Goal: Task Accomplishment & Management: Use online tool/utility

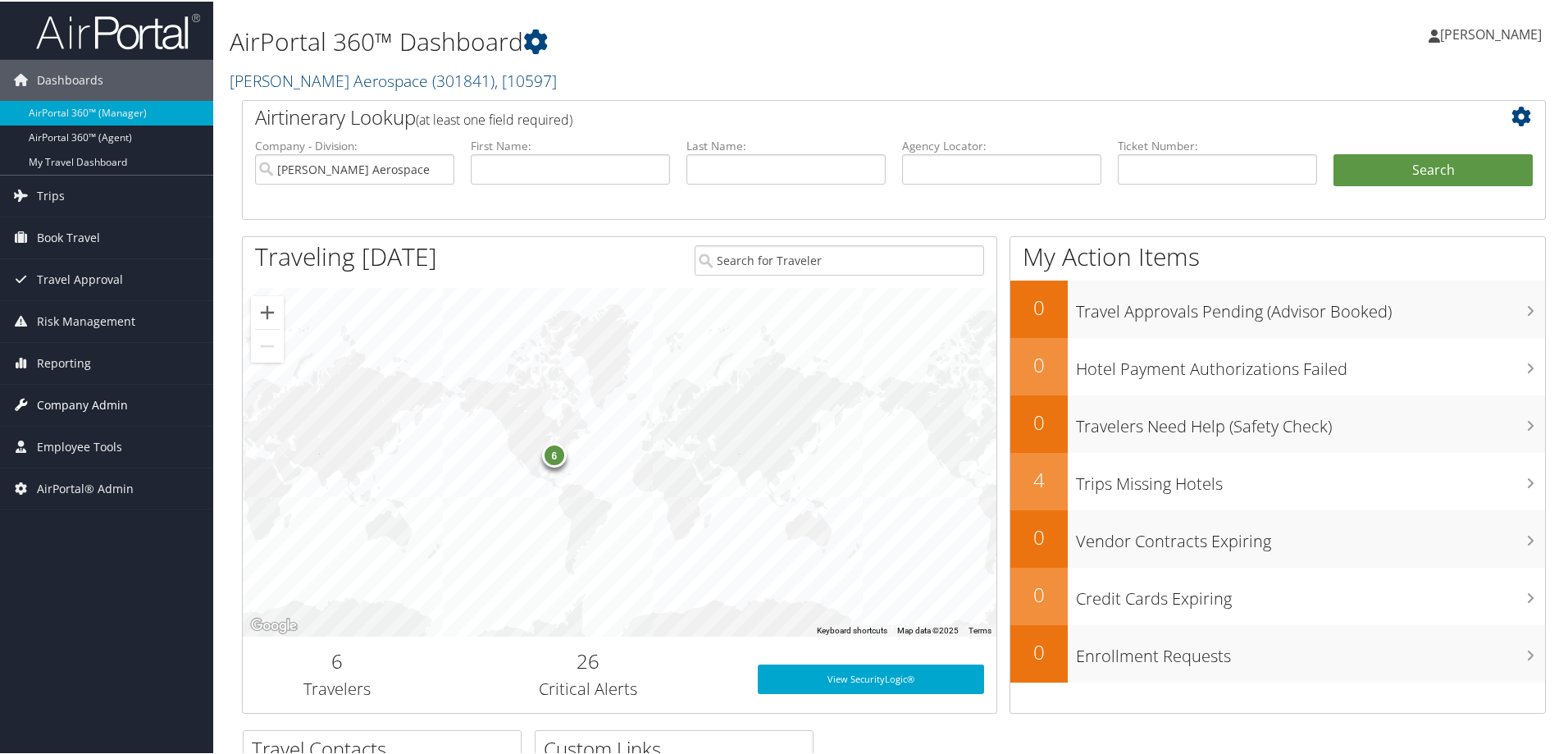
click at [79, 407] on span "Company Admin" at bounding box center [82, 403] width 91 height 41
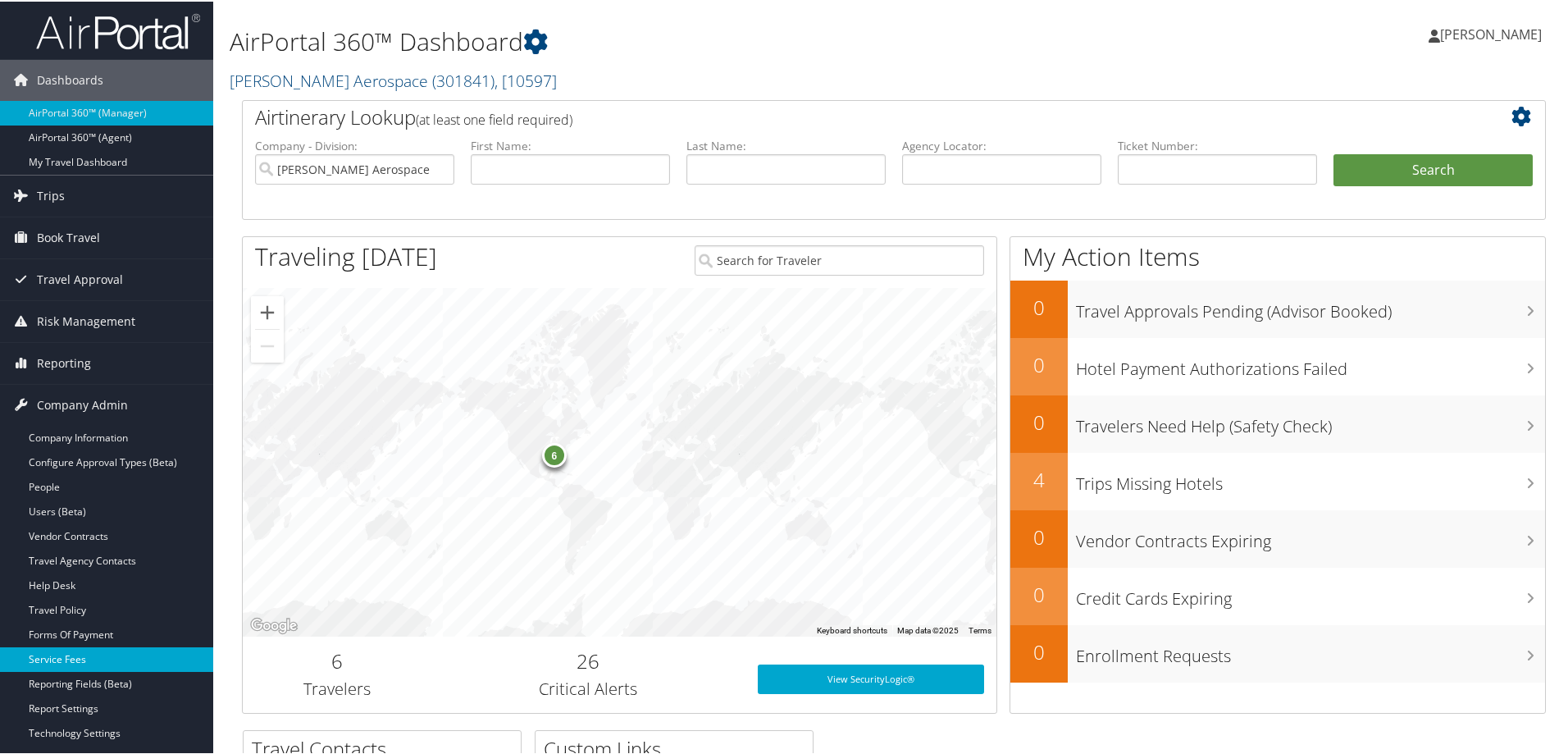
click at [54, 659] on link "Service Fees" at bounding box center [106, 658] width 213 height 25
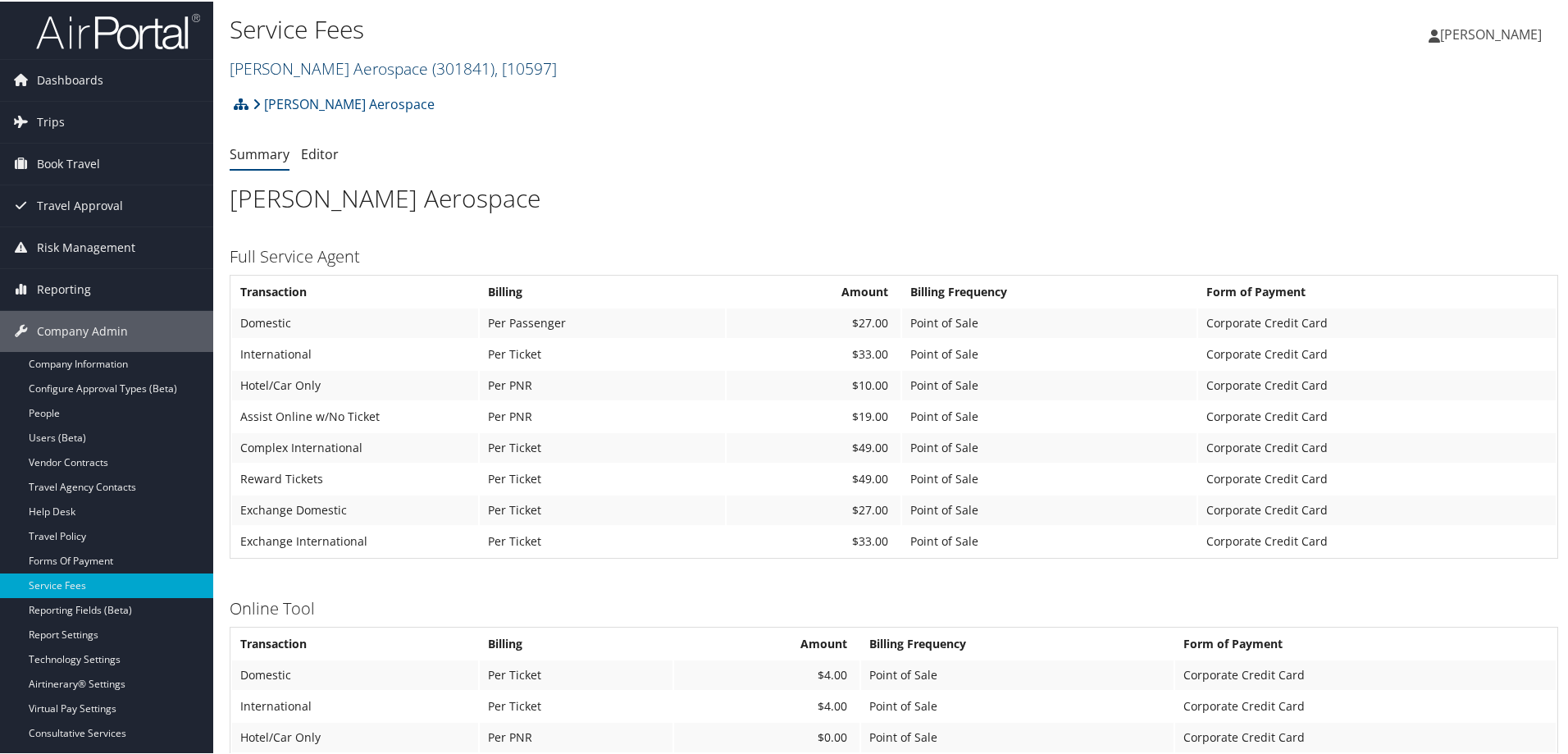
click at [310, 67] on link "Stark Aerospace ( 301841 ) , [ 10597 ]" at bounding box center [393, 67] width 327 height 22
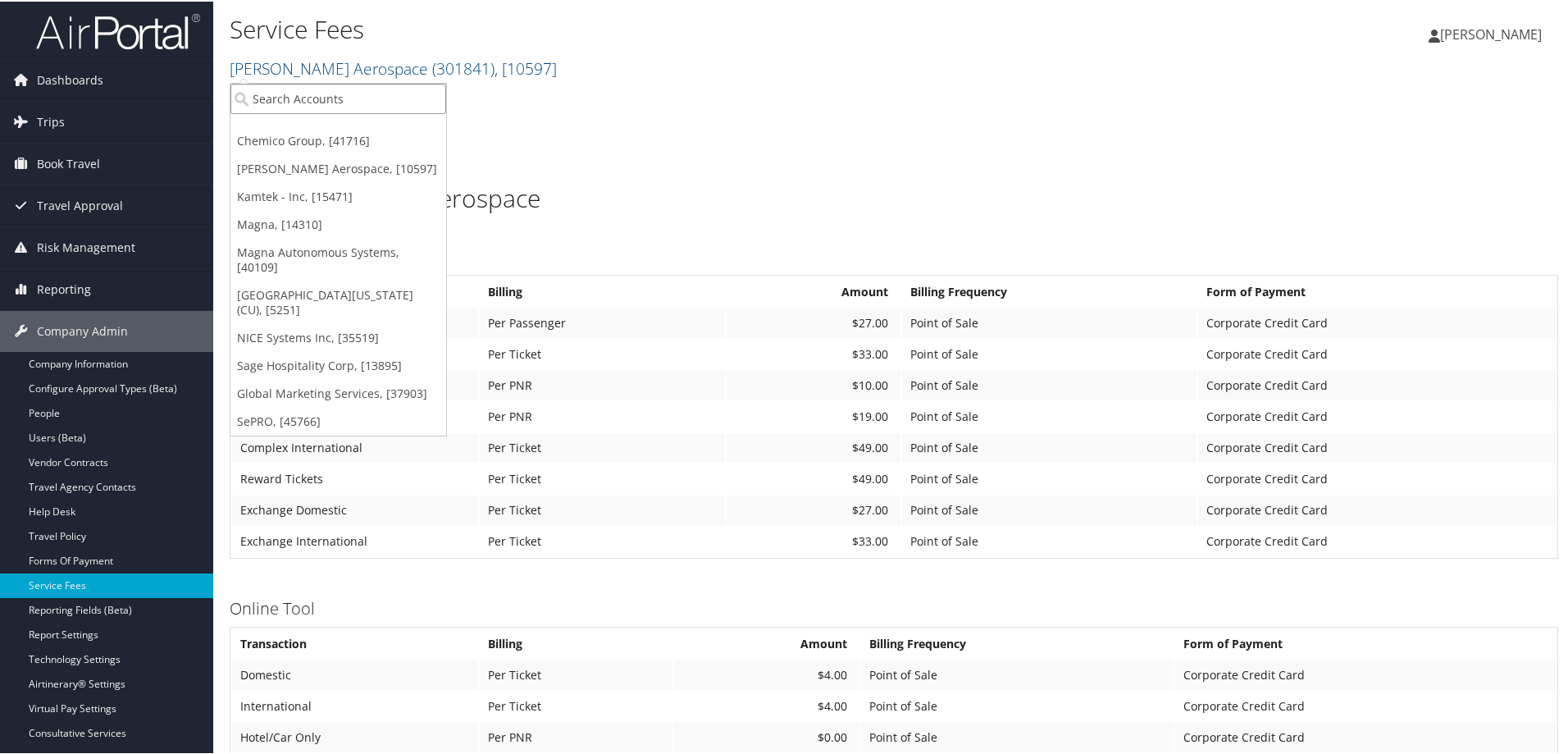
click at [301, 90] on input "search" at bounding box center [338, 97] width 216 height 30
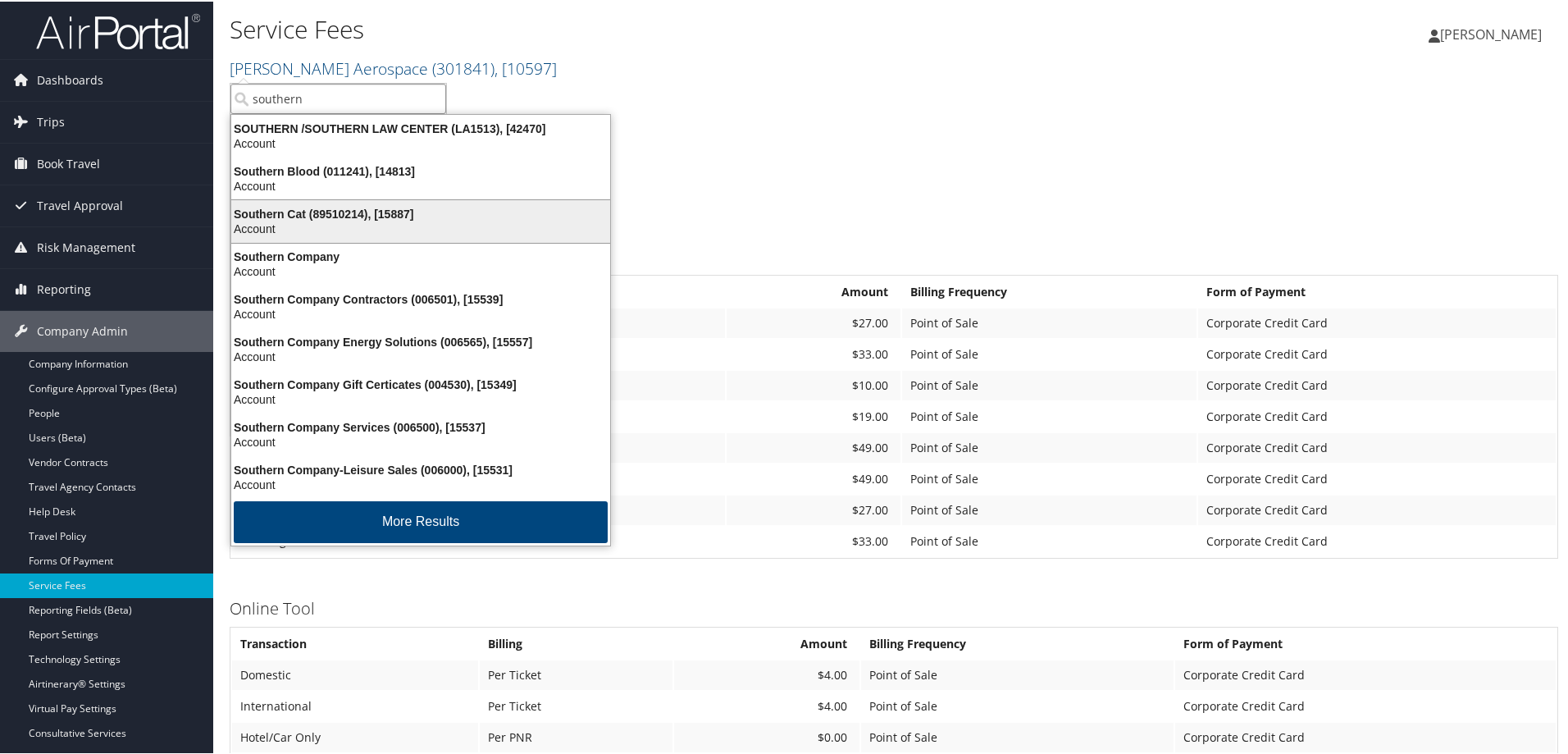
type input "southern p"
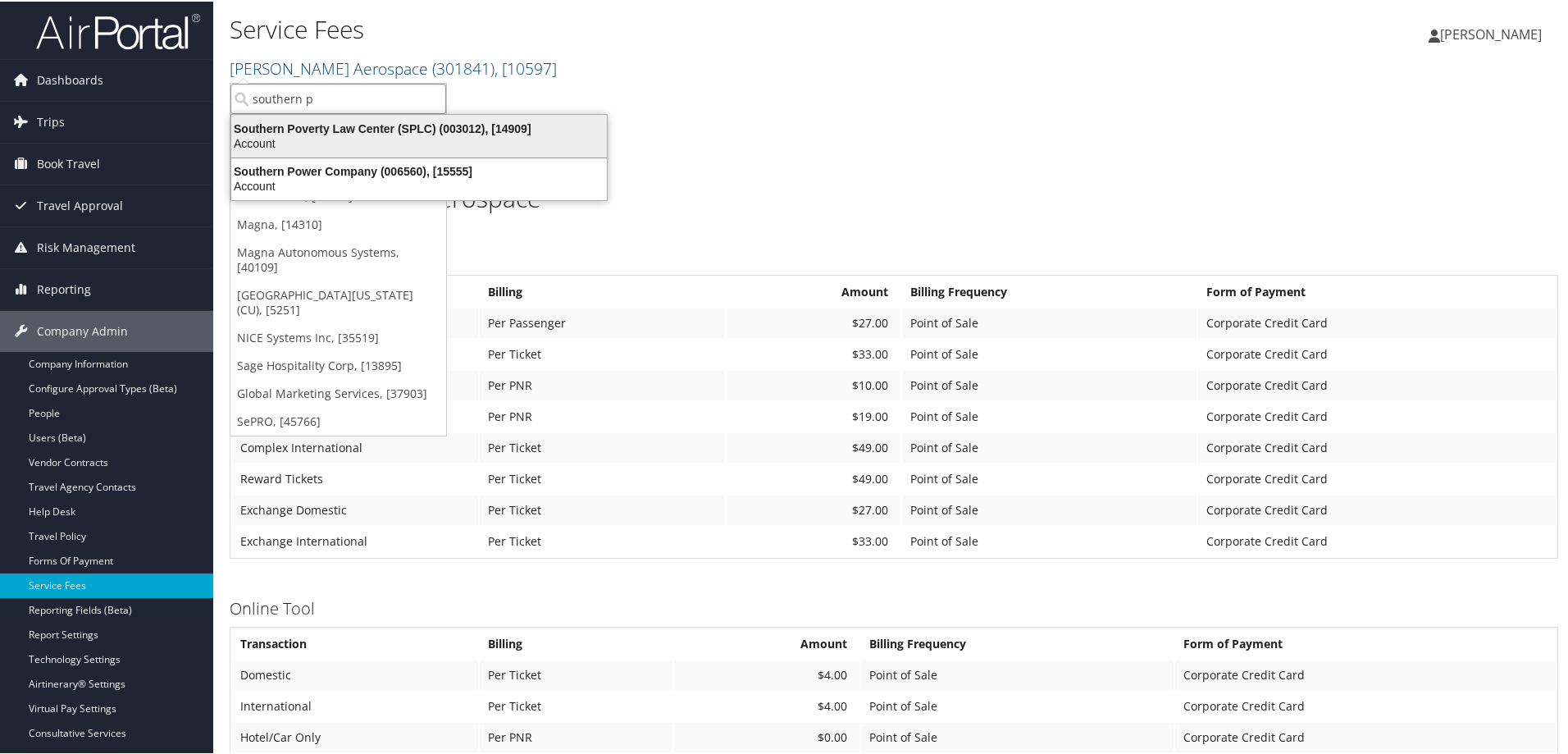
click at [362, 128] on div "Southern Poverty Law Center (SPLC) (003012), [14909]" at bounding box center [419, 128] width 395 height 15
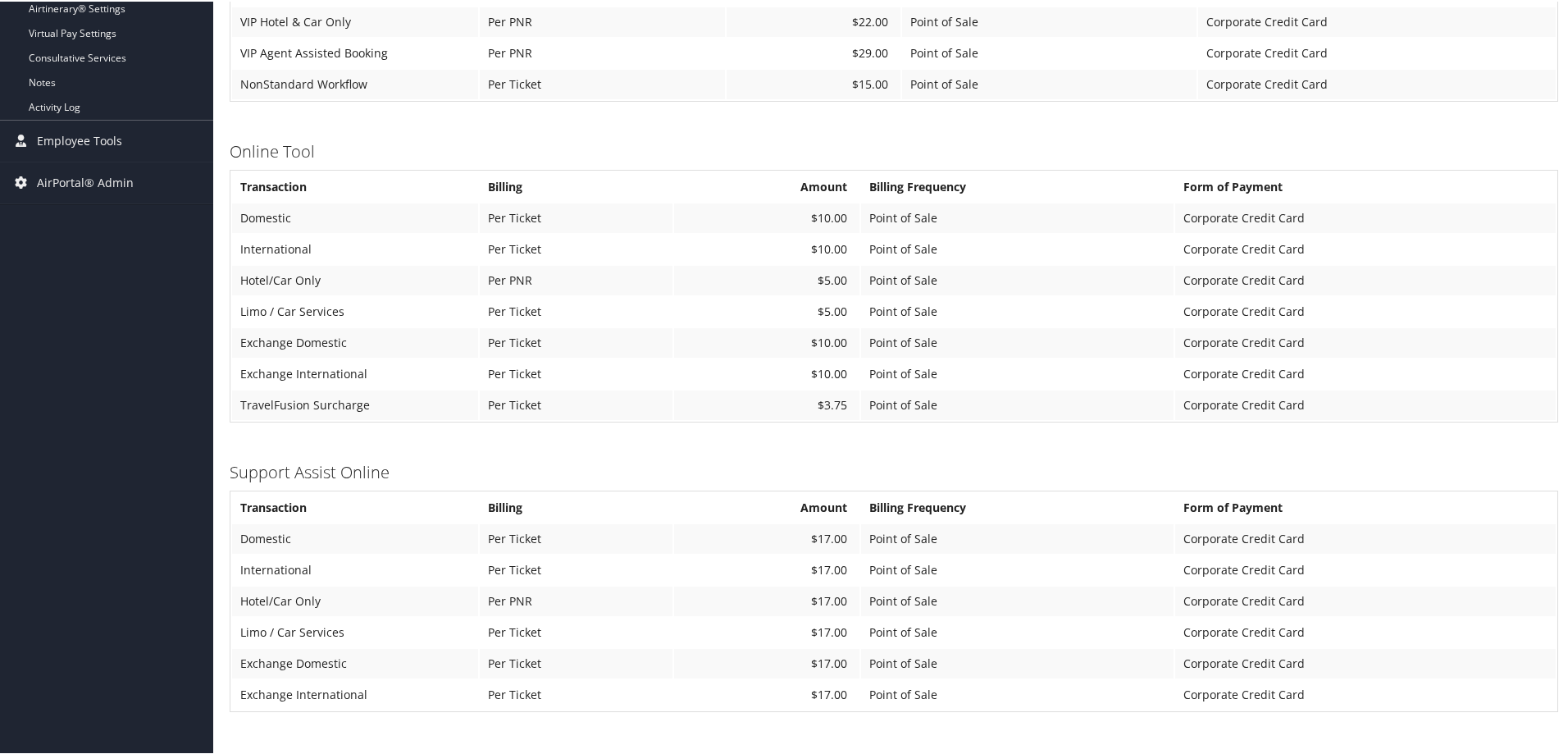
scroll to position [625, 0]
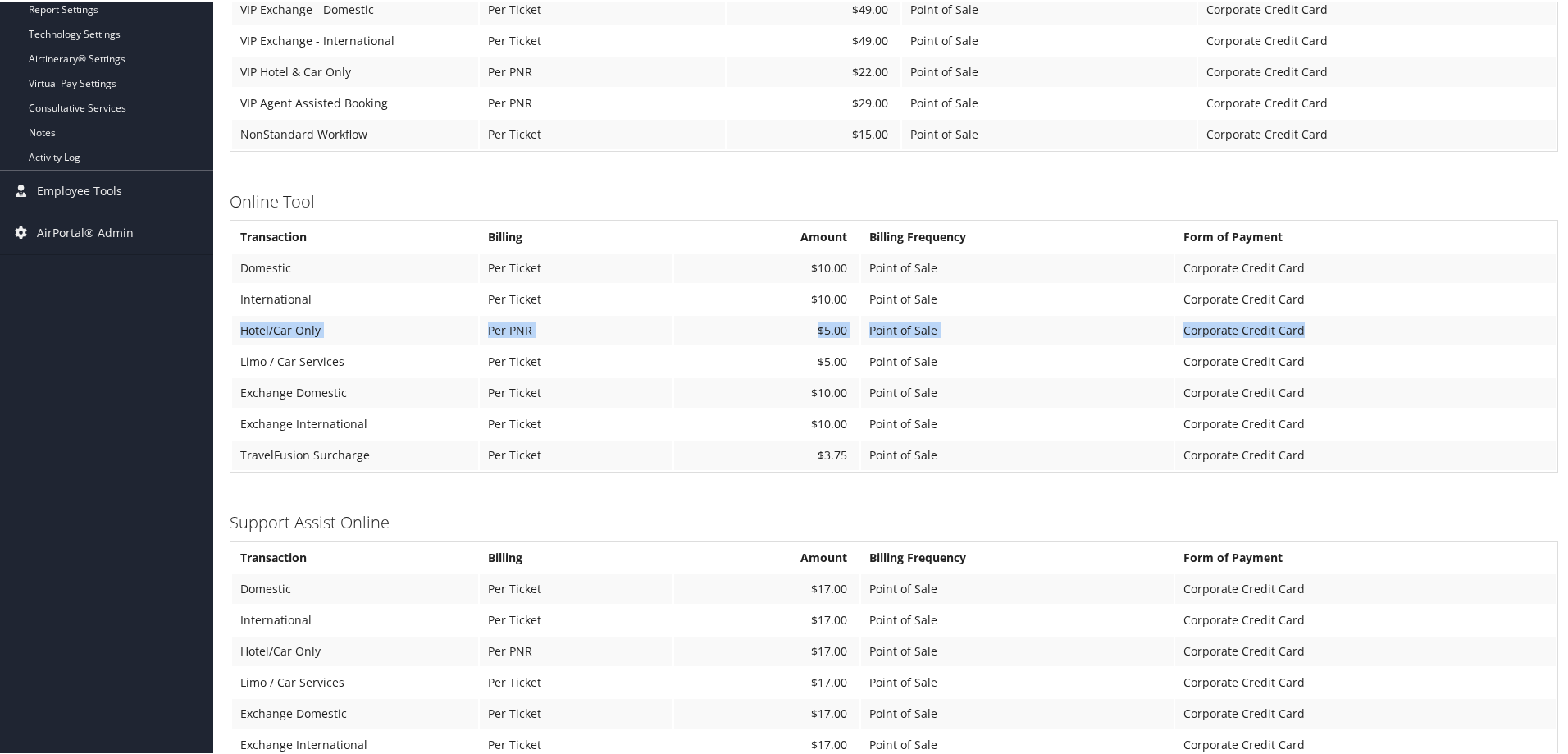
drag, startPoint x: 242, startPoint y: 325, endPoint x: 1352, endPoint y: 330, distance: 1110.0
click at [1352, 330] on tr "Hotel/Car Only Per PNR $5.00 Point of Sale Corporate Credit Card" at bounding box center [893, 329] width 1324 height 30
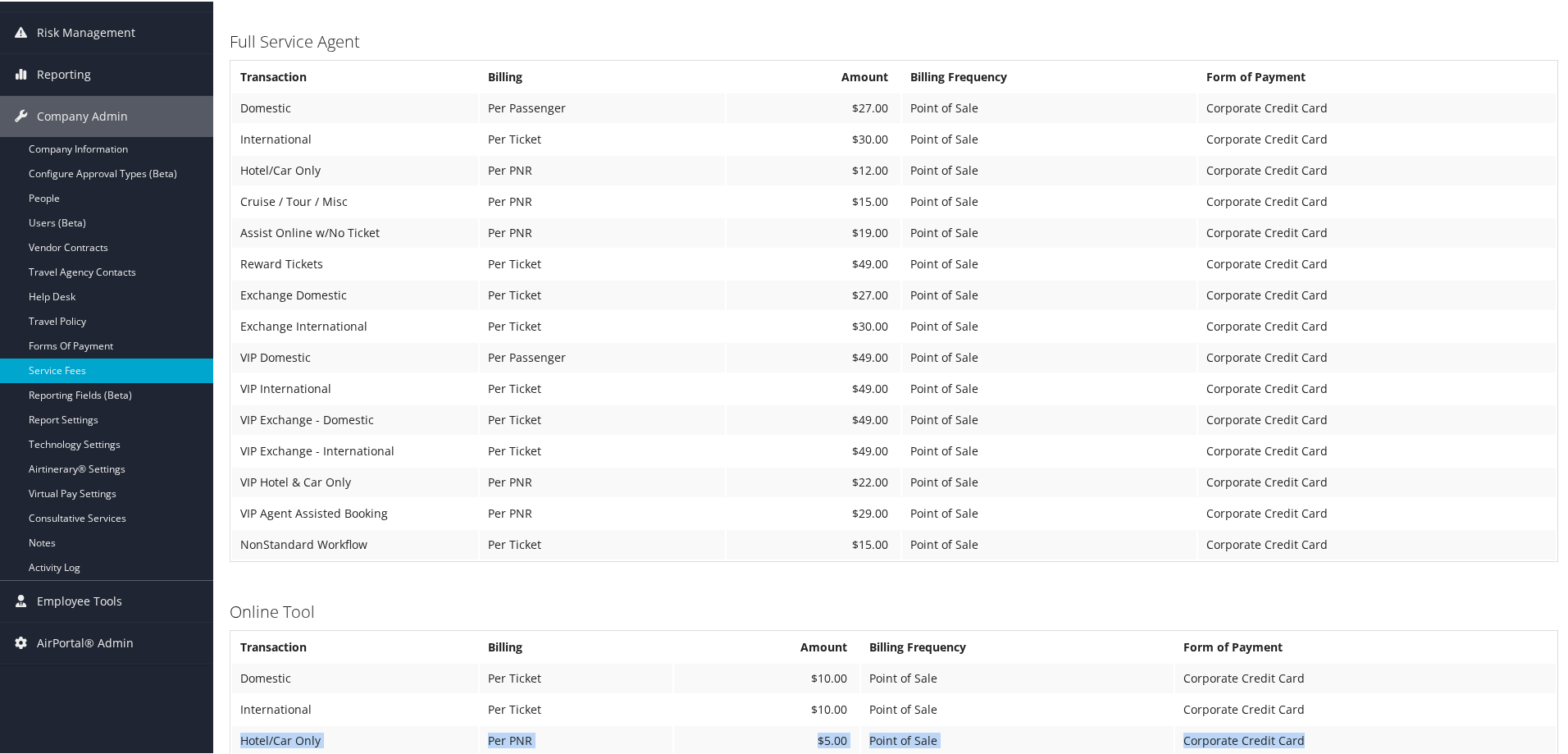
scroll to position [0, 0]
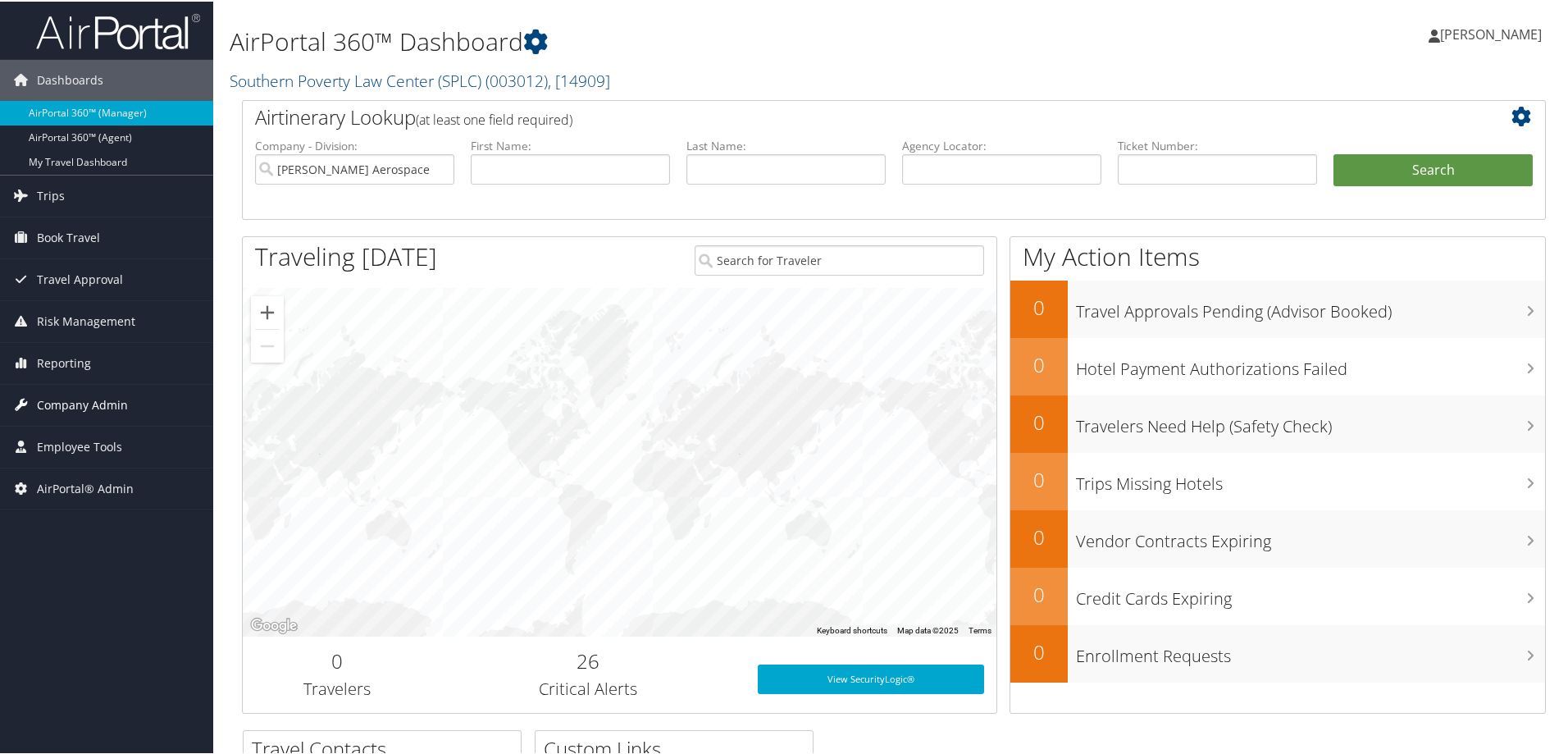
click at [38, 409] on span "Company Admin" at bounding box center [82, 403] width 91 height 41
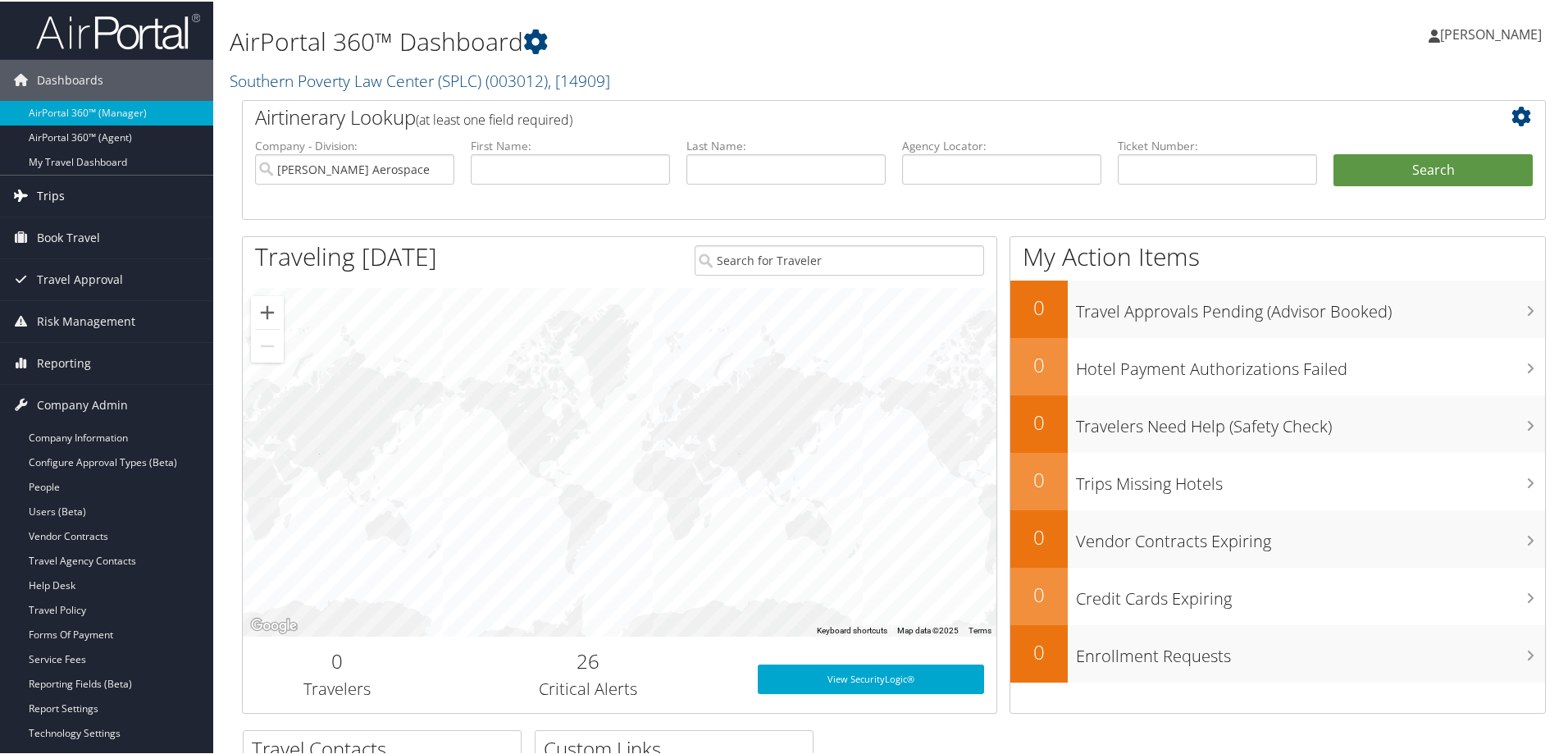
click at [53, 198] on span "Trips" at bounding box center [51, 194] width 28 height 41
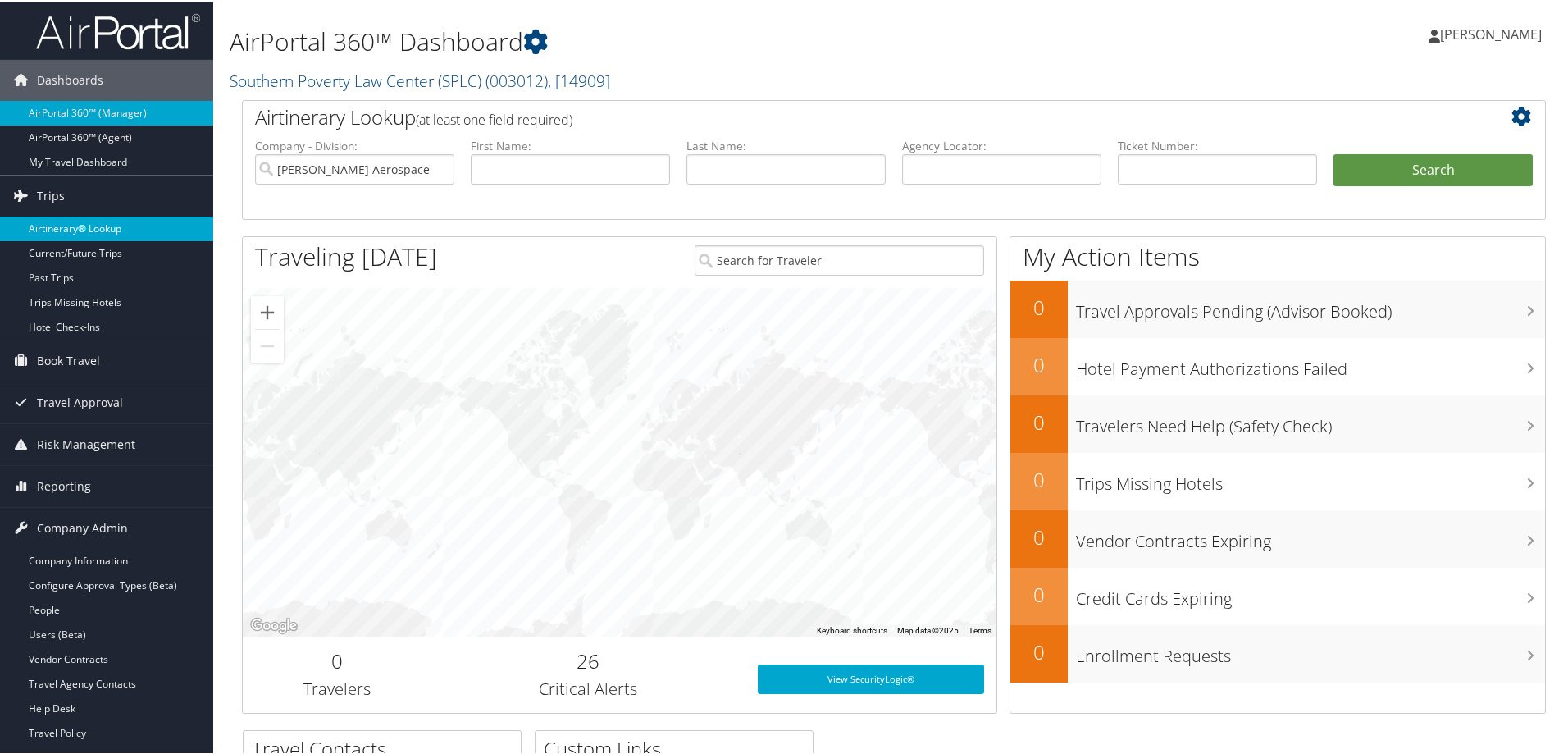
click at [58, 221] on link "Airtinerary® Lookup" at bounding box center [106, 227] width 213 height 25
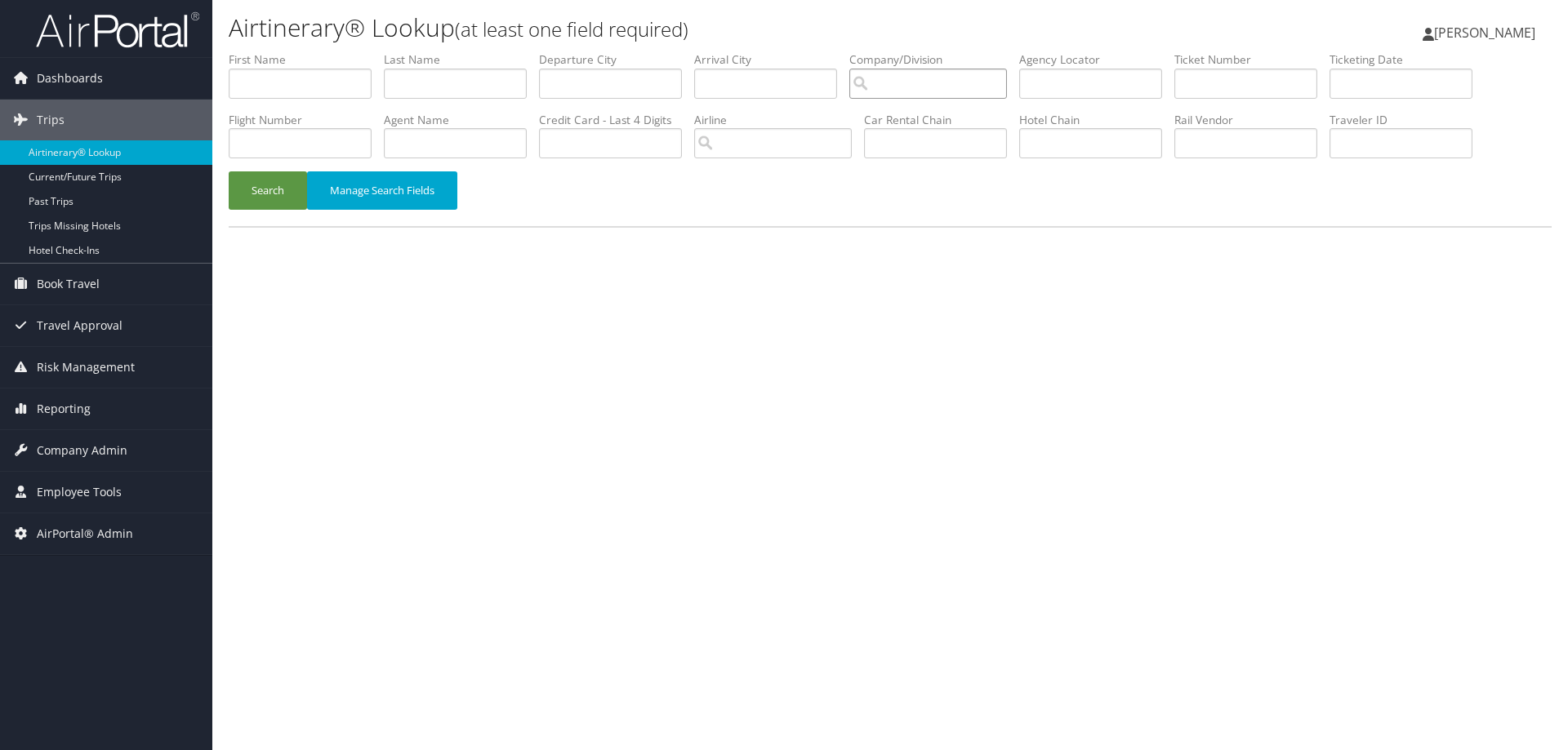
click at [960, 93] on input "search" at bounding box center [928, 84] width 157 height 30
click at [938, 139] on div "SePRO (302051) Account" at bounding box center [938, 123] width 153 height 42
type input "SePRO"
click at [1397, 87] on input "text" at bounding box center [1401, 84] width 143 height 30
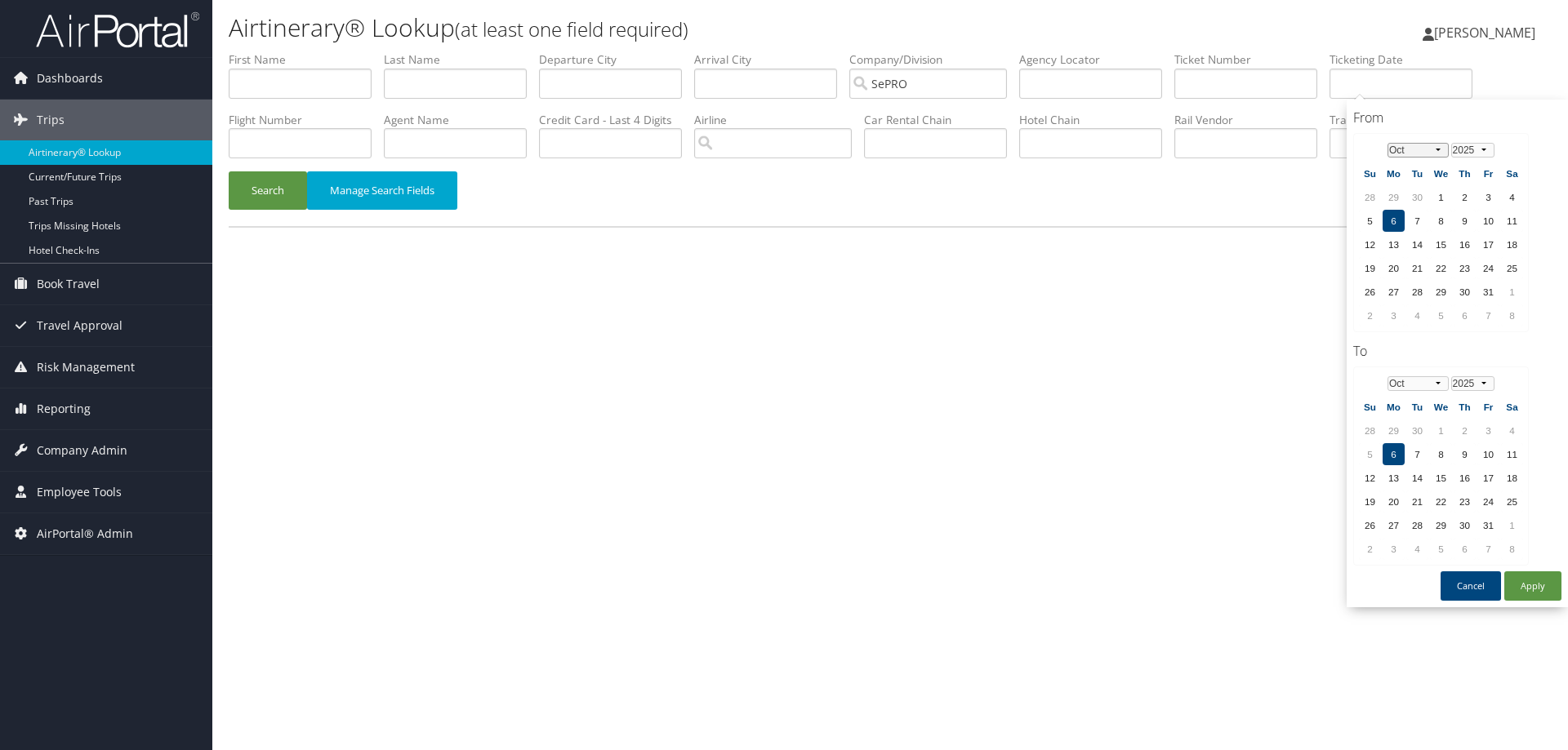
click at [1417, 151] on select "Jan Feb Mar Apr May Jun Jul Aug Sep Oct Nov Dec" at bounding box center [1417, 150] width 61 height 15
click at [1395, 193] on td "1" at bounding box center [1393, 197] width 22 height 22
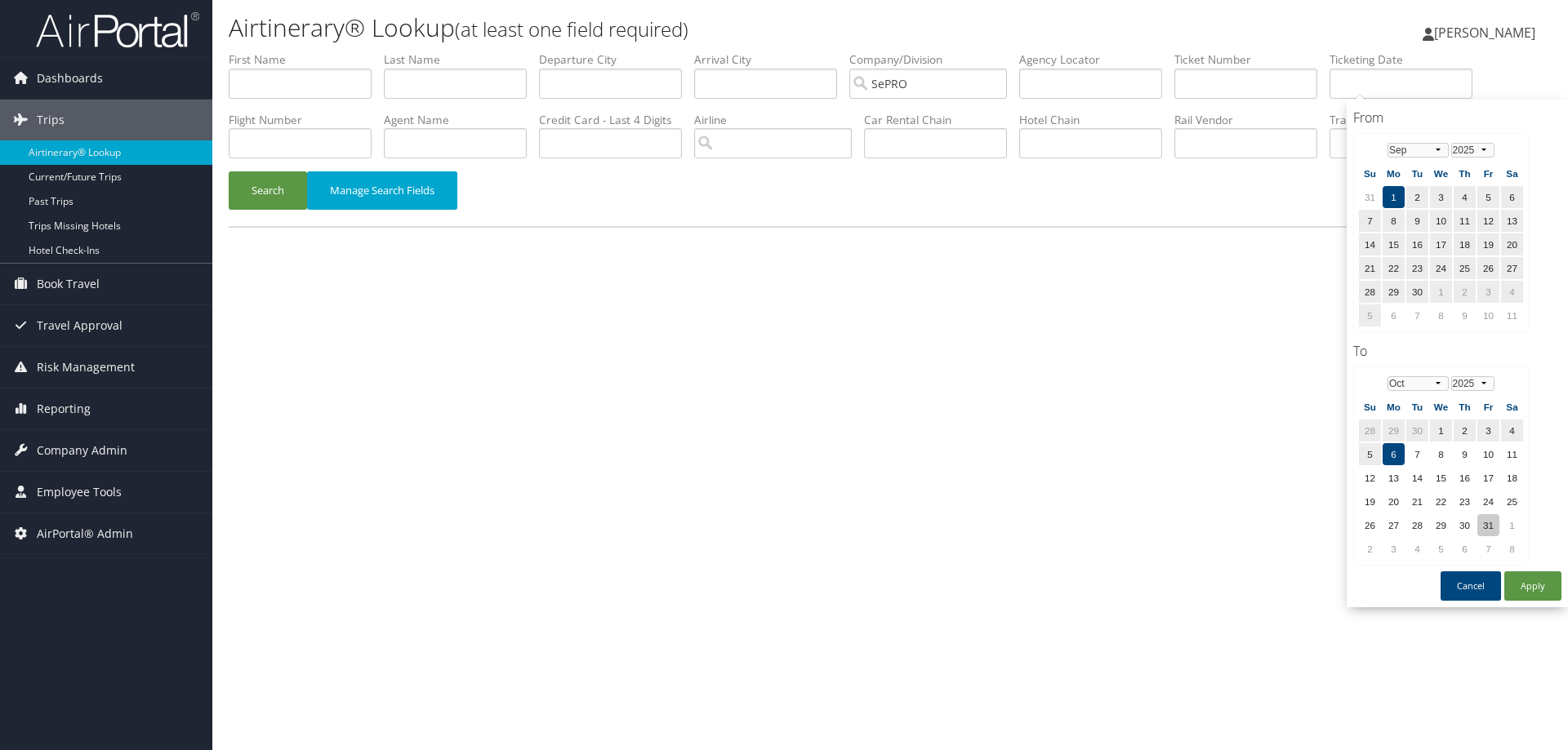
click at [1491, 527] on td "31" at bounding box center [1488, 525] width 22 height 22
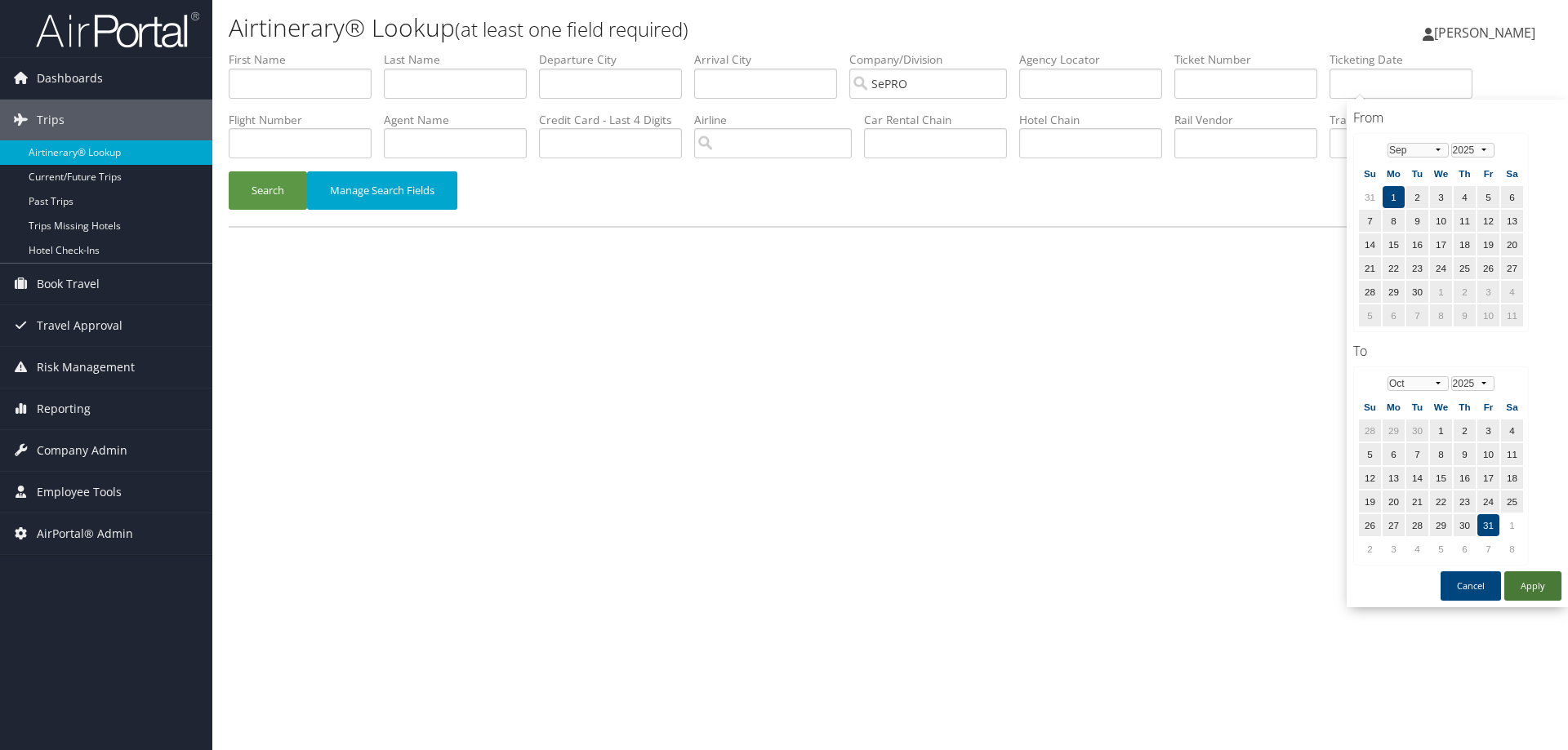
click at [1531, 587] on button "Apply" at bounding box center [1533, 586] width 57 height 29
type input "09/01/2025 - 10/31/2025"
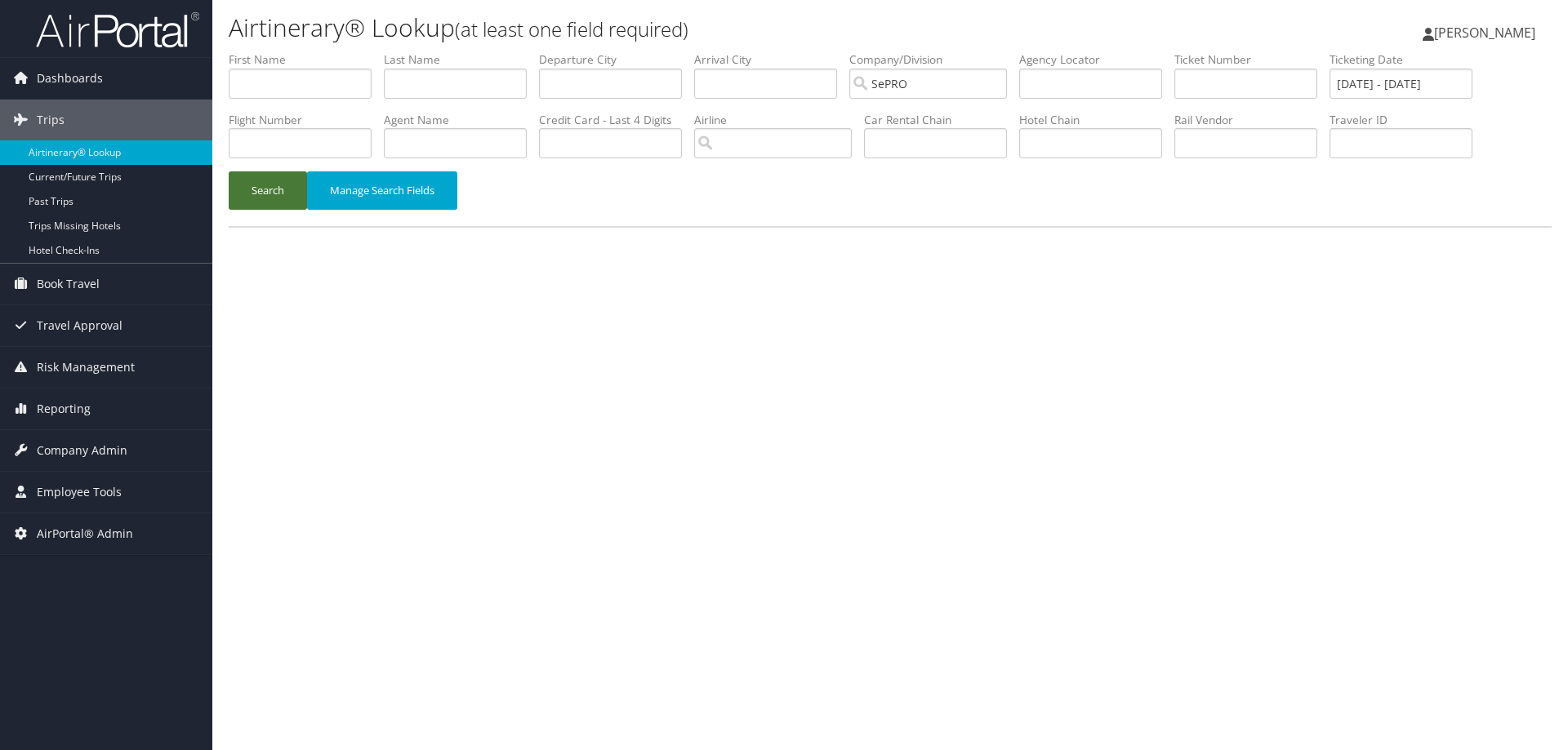
click at [263, 202] on button "Search" at bounding box center [268, 190] width 79 height 38
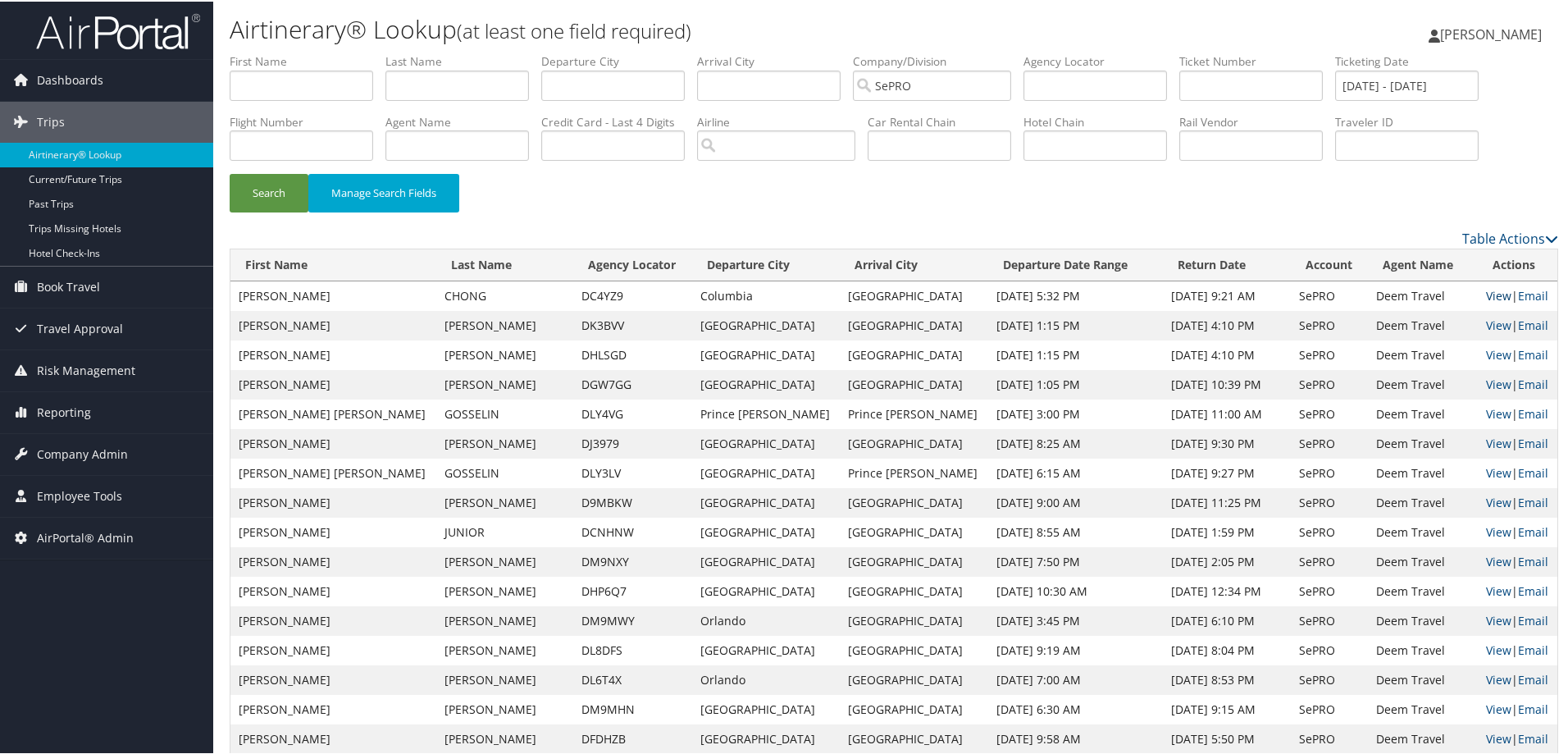
click at [1486, 295] on link "View" at bounding box center [1498, 294] width 26 height 16
drag, startPoint x: 956, startPoint y: 75, endPoint x: 735, endPoint y: 72, distance: 221.0
click at [736, 52] on ul "First Name Last Name Departure City Arrival City Company/Division SePRO Airport…" at bounding box center [893, 52] width 1329 height 0
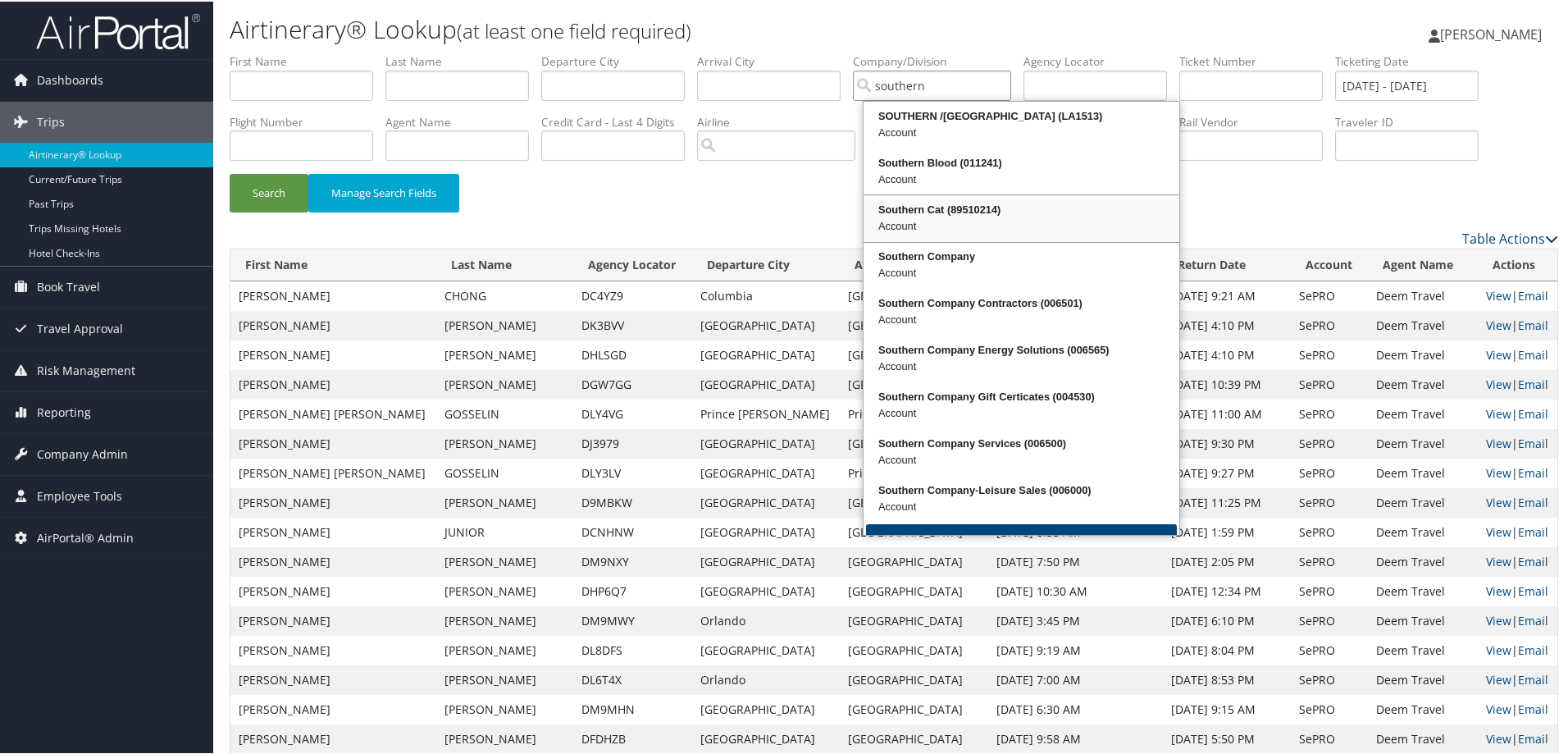
type input "southern"
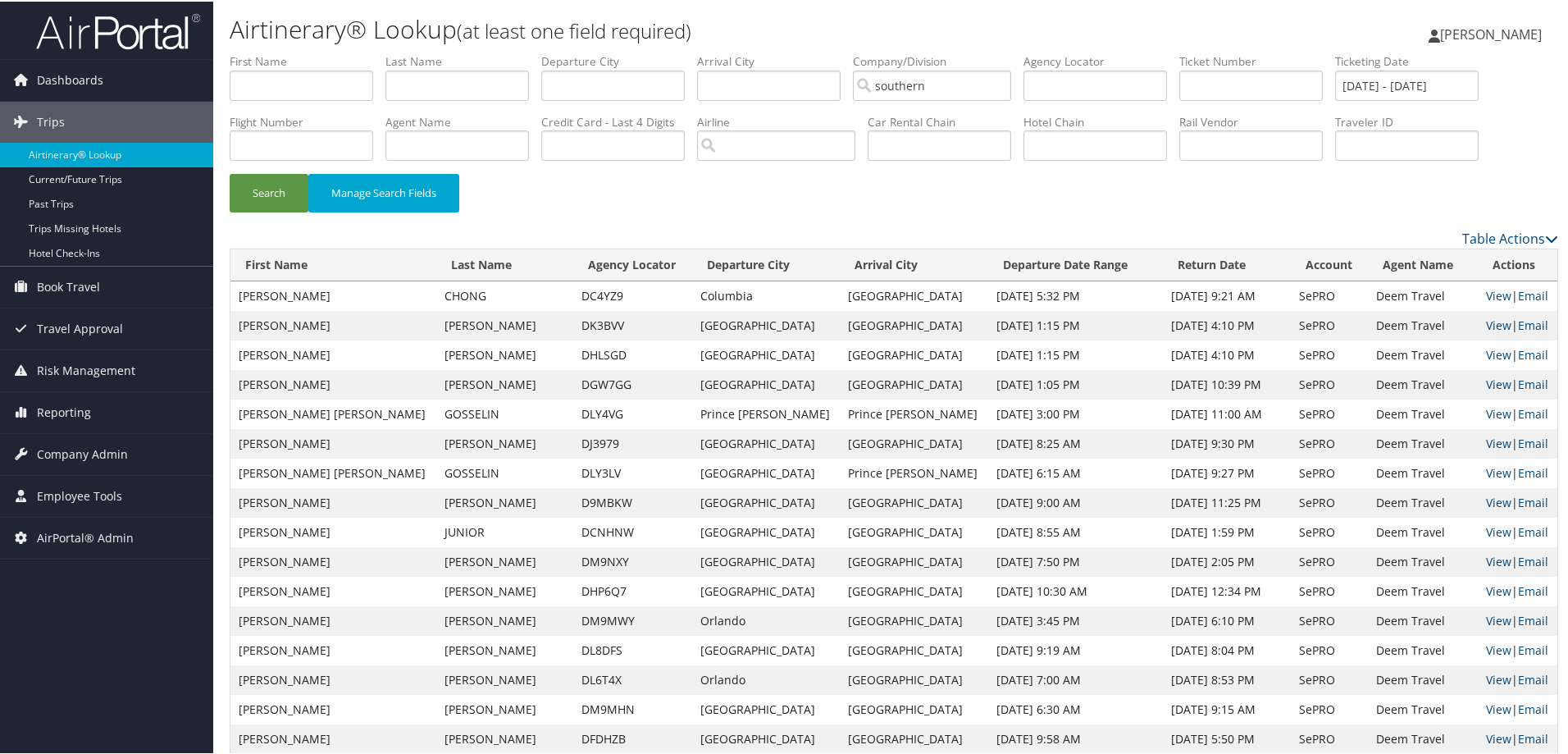
click at [1258, 221] on div "Search Manage Search Fields" at bounding box center [893, 199] width 1352 height 55
click at [1486, 324] on link "View" at bounding box center [1498, 323] width 26 height 16
click at [965, 86] on input "southern" at bounding box center [932, 84] width 158 height 30
click at [960, 125] on div "Account" at bounding box center [1019, 131] width 308 height 16
type input "Southern Poverty Law Center (SPLC)"
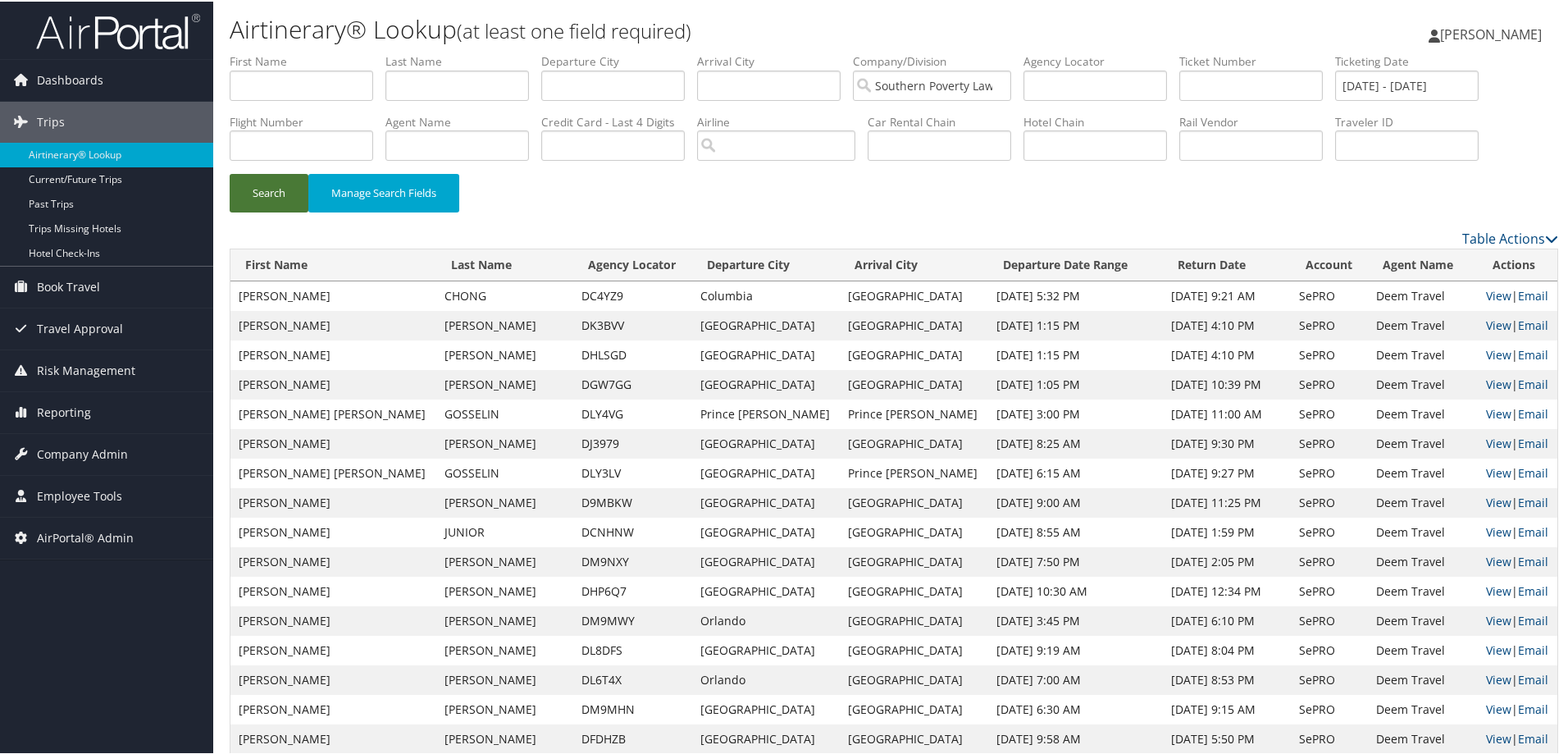
click at [253, 197] on button "Search" at bounding box center [269, 191] width 79 height 39
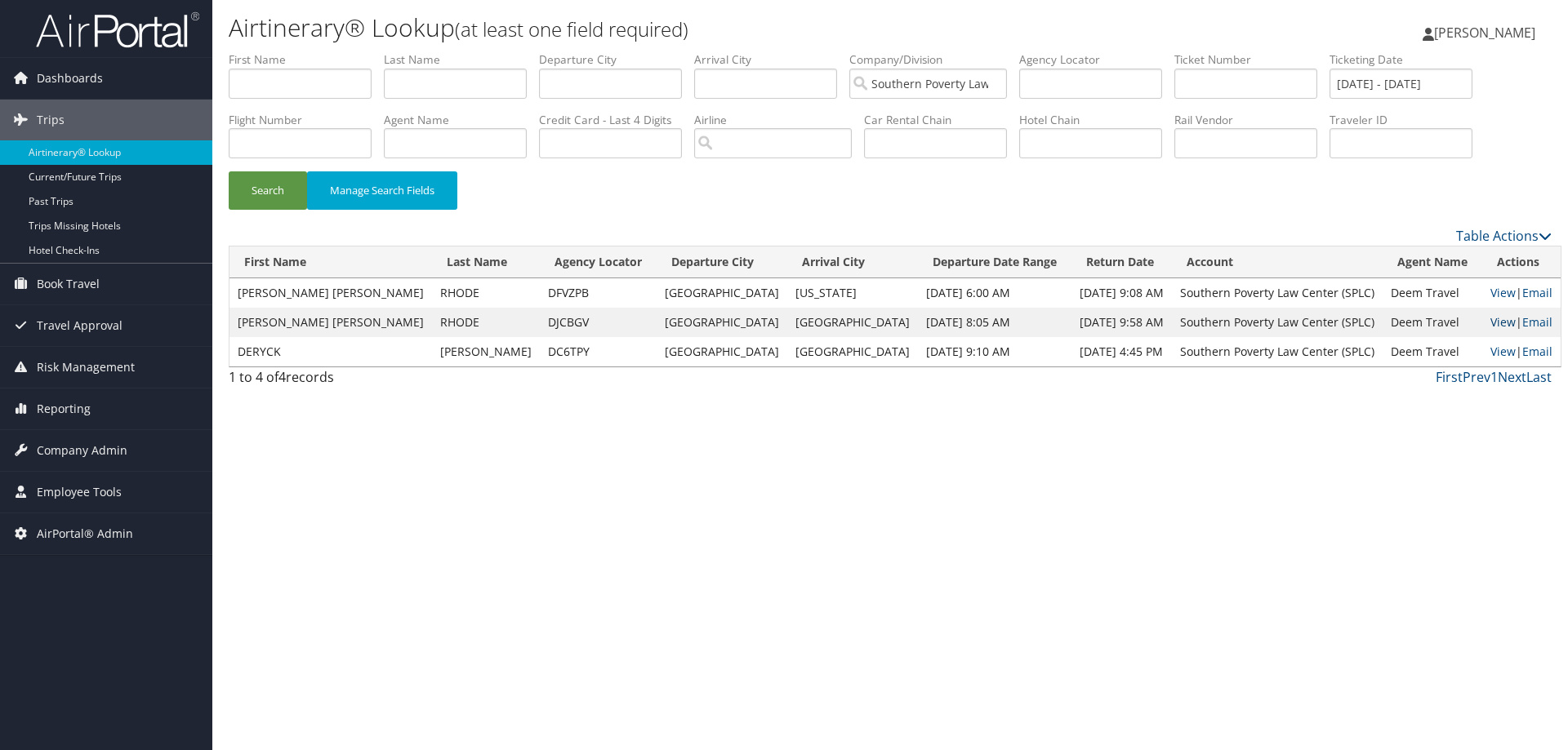
click at [1490, 323] on link "View" at bounding box center [1502, 322] width 25 height 16
click at [1490, 291] on link "View" at bounding box center [1502, 292] width 25 height 16
click at [75, 459] on span "Company Admin" at bounding box center [82, 450] width 91 height 41
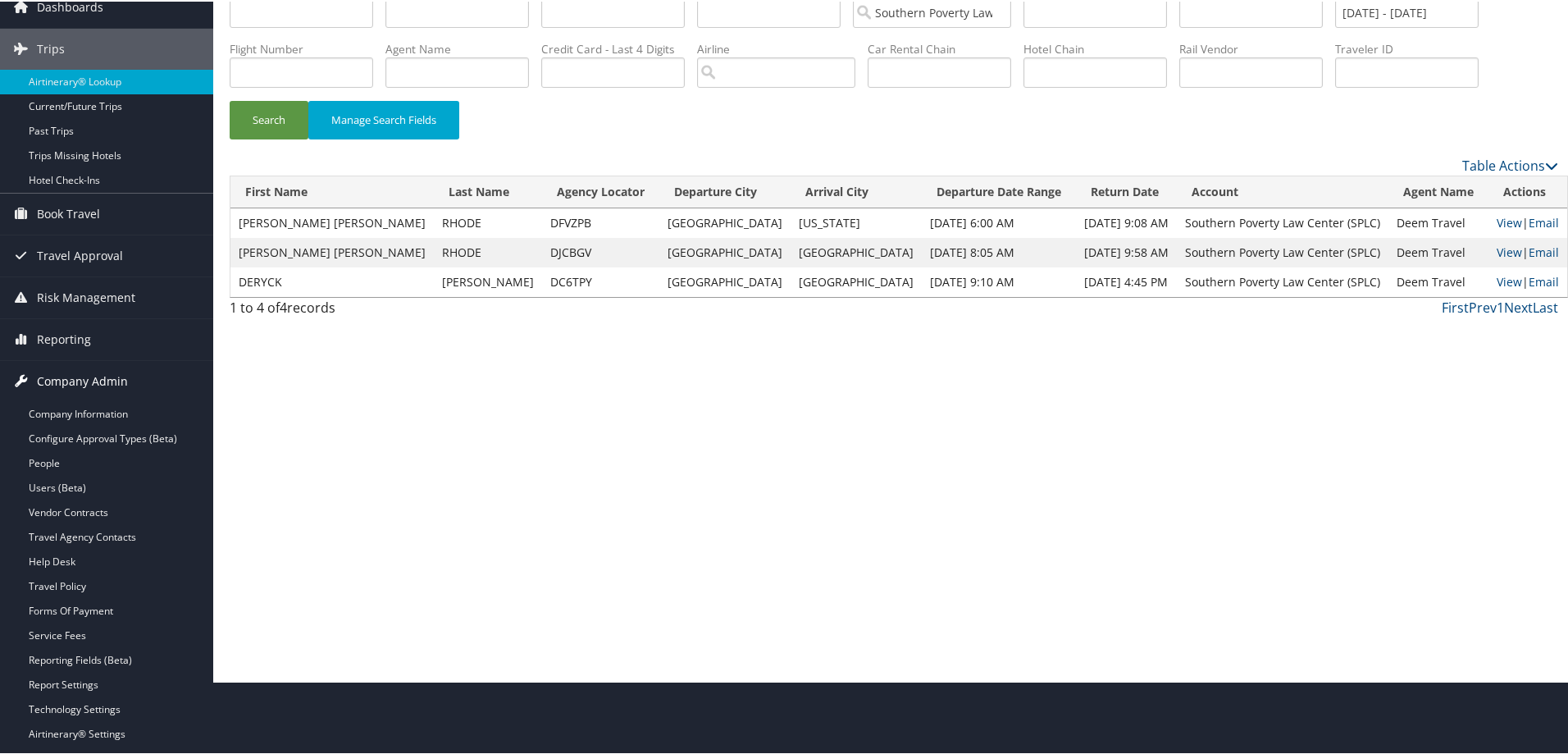
scroll to position [109, 0]
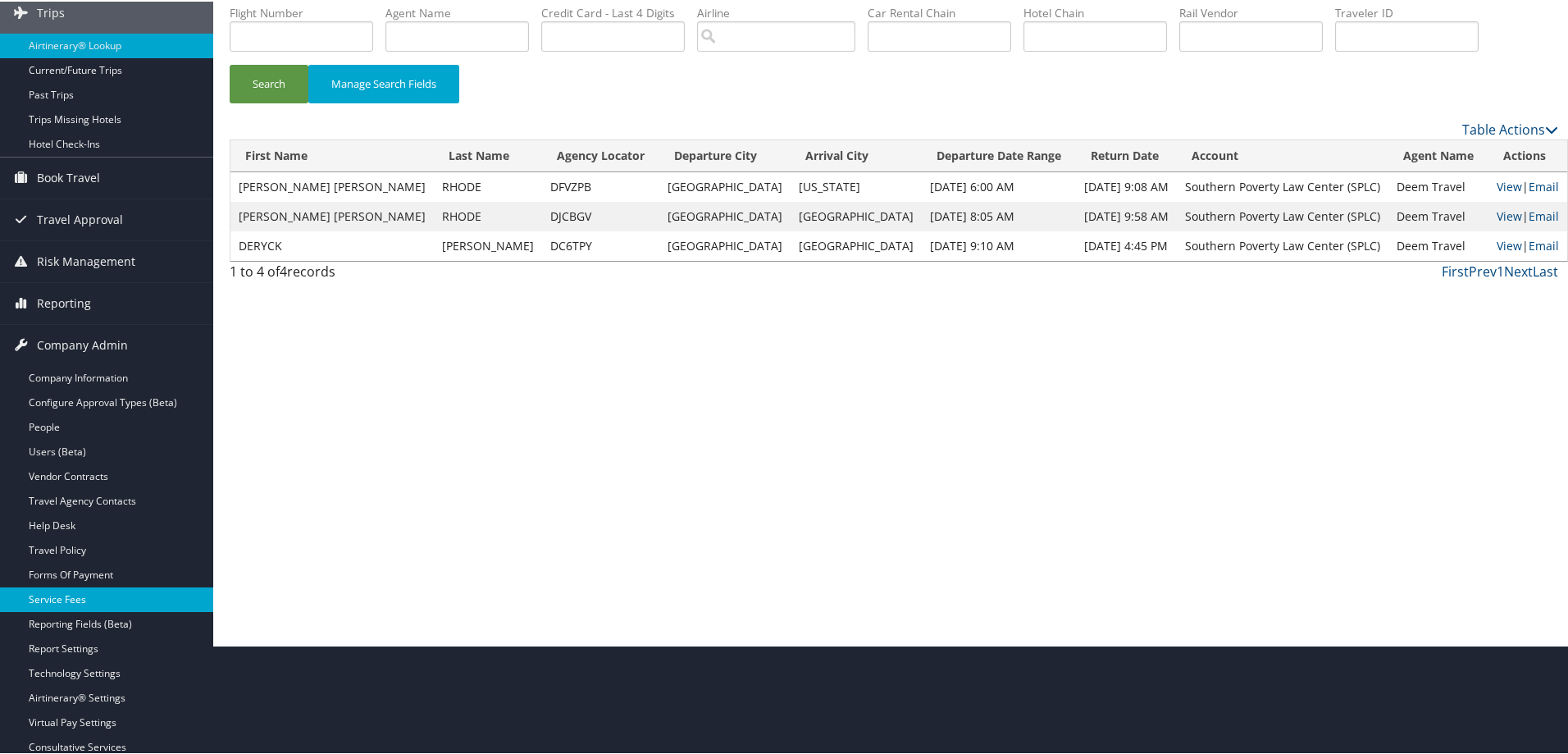
click at [72, 607] on link "Service Fees" at bounding box center [106, 598] width 213 height 25
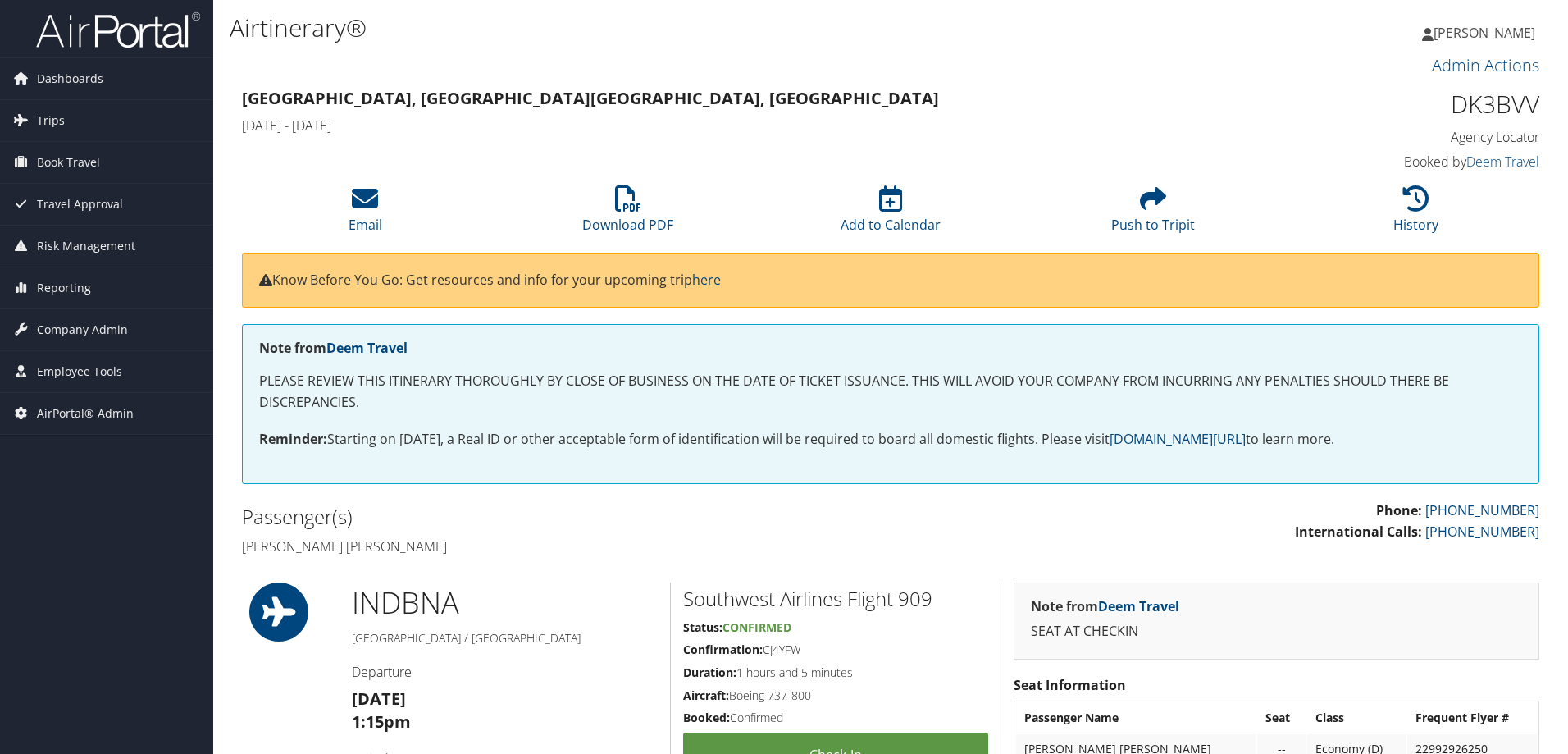
scroll to position [1927, 0]
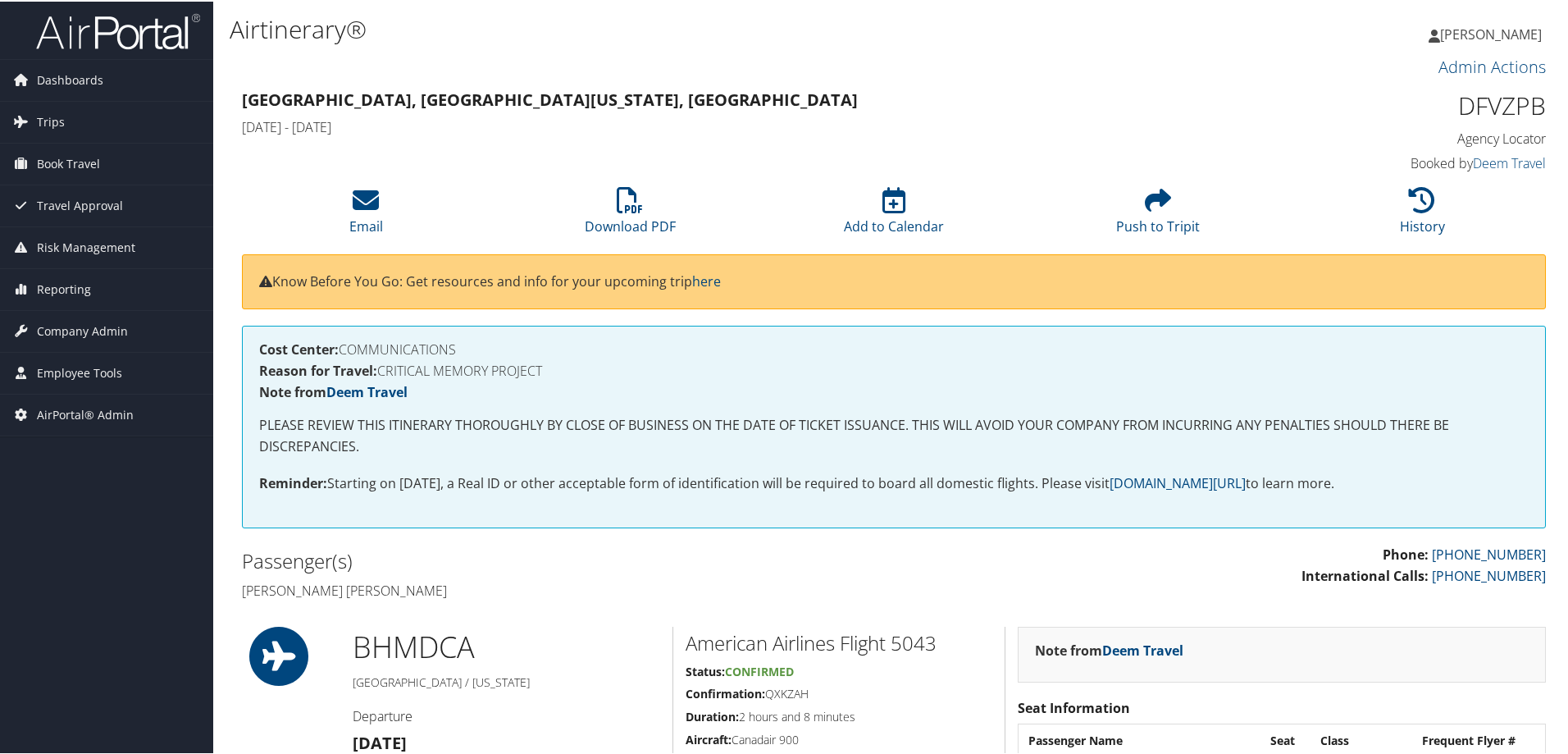
click at [1455, 103] on h1 "DFVZPB" at bounding box center [1392, 105] width 308 height 35
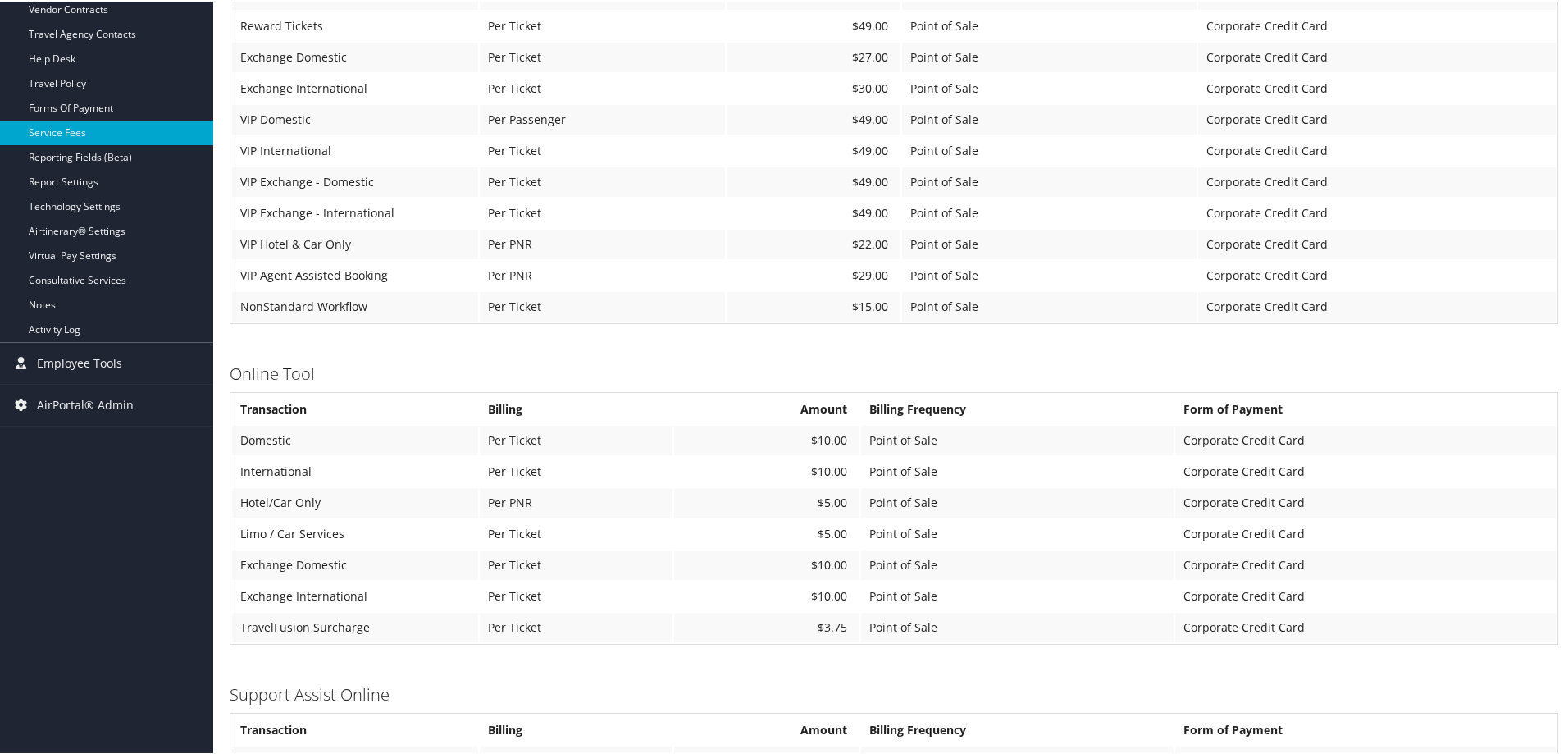
scroll to position [328, 0]
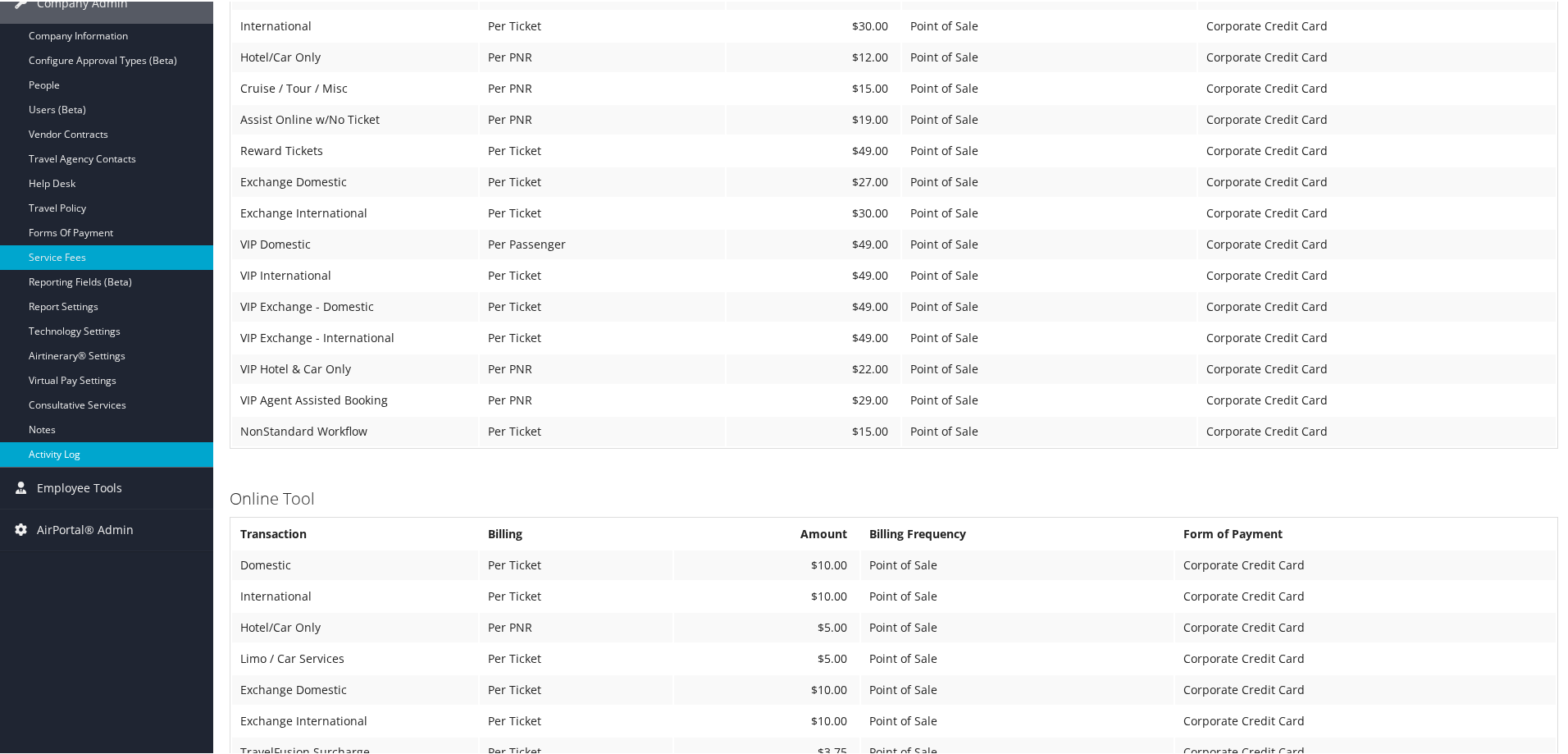
click at [62, 453] on link "Activity Log" at bounding box center [106, 453] width 213 height 25
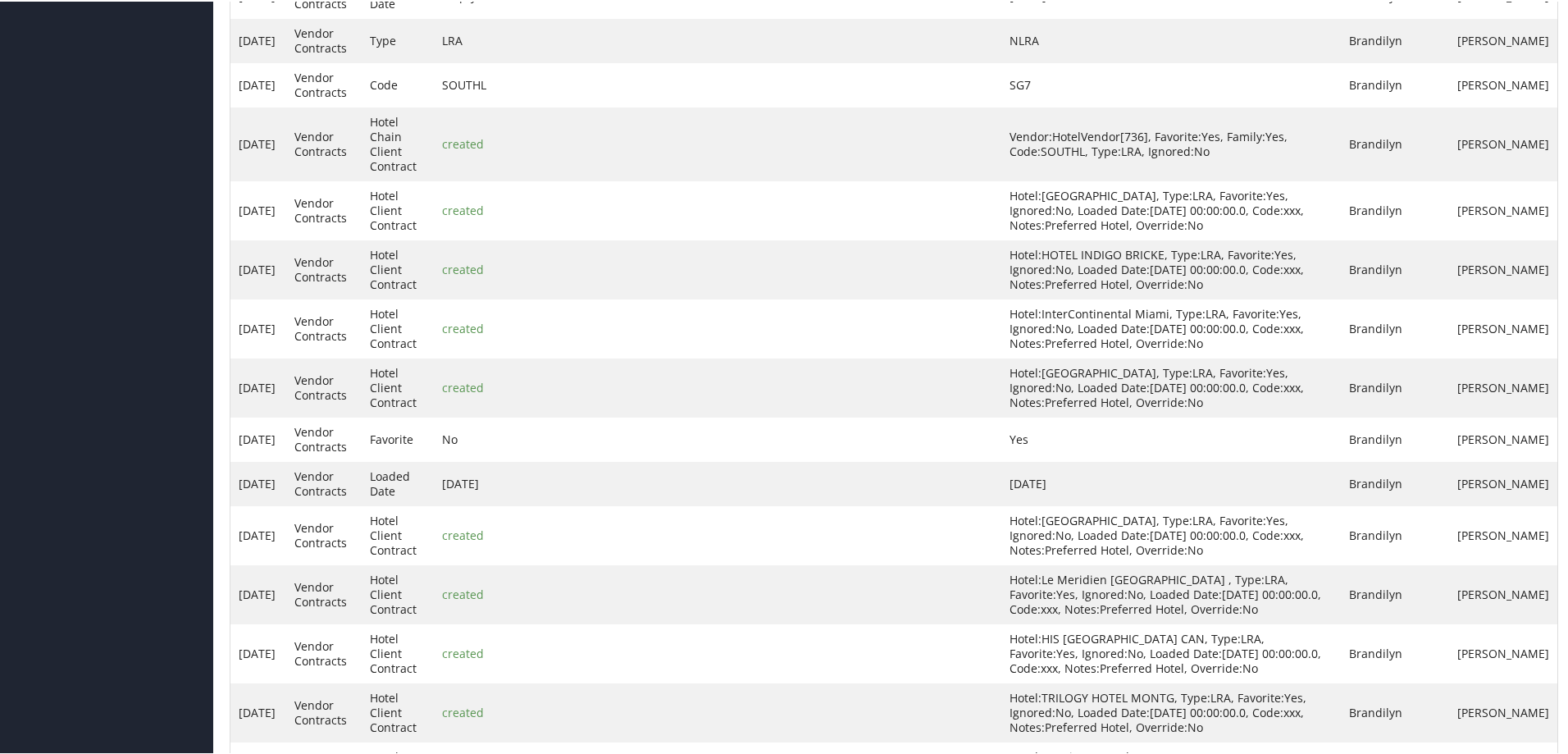
scroll to position [2597, 0]
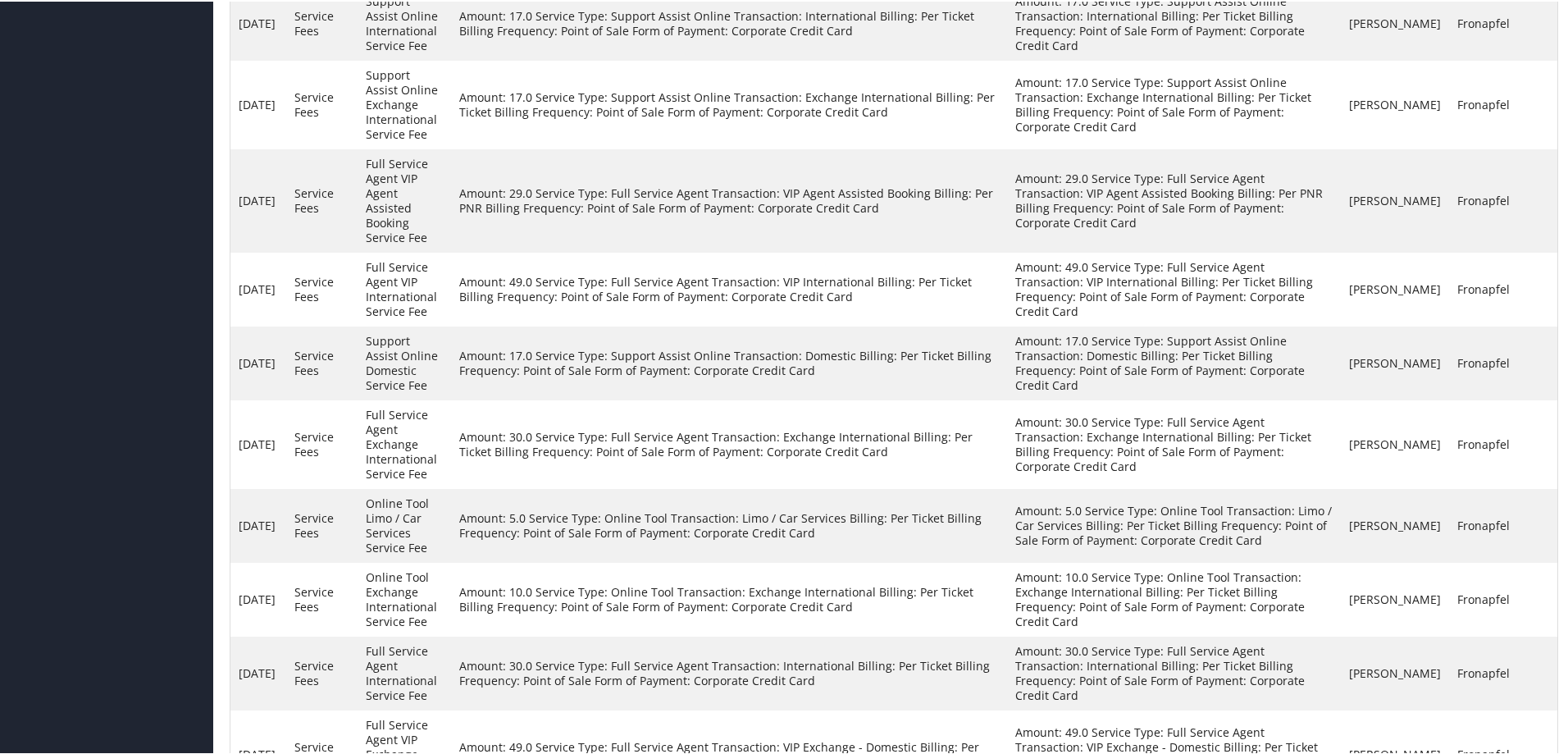
scroll to position [2488, 0]
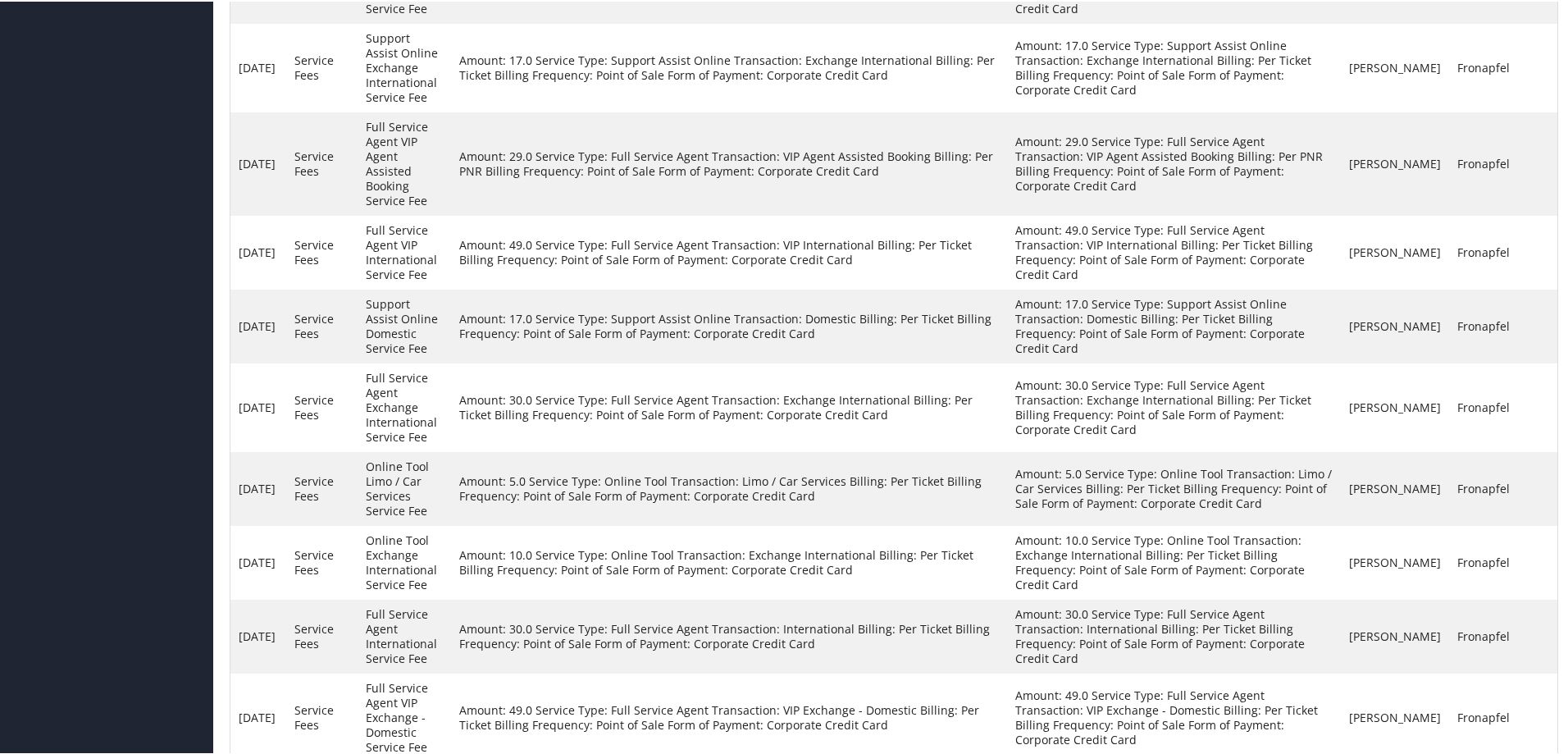
click at [803, 598] on td "Amount: 30.0 Service Type: Full Service Agent Transaction: International Billin…" at bounding box center [729, 635] width 556 height 74
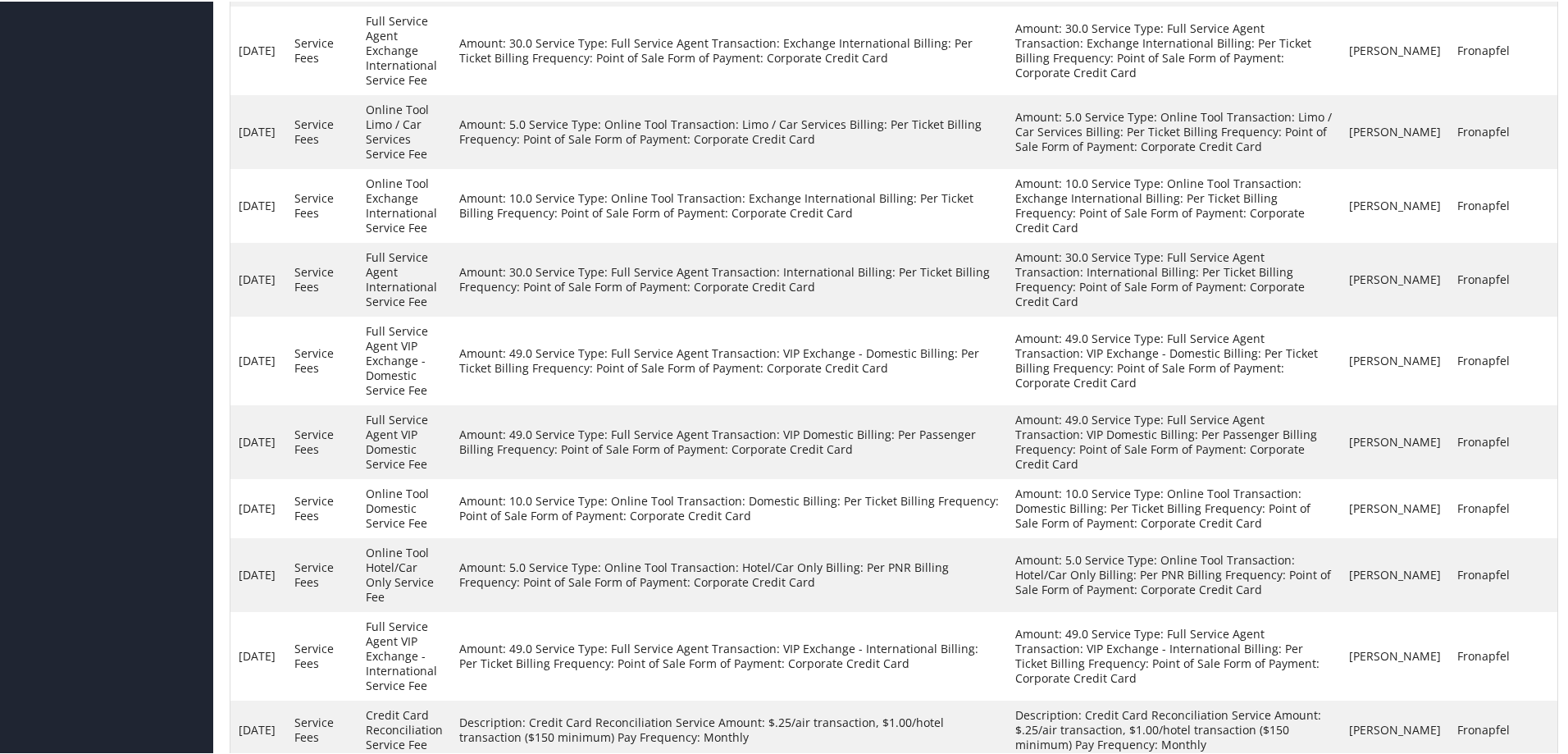
scroll to position [2848, 0]
click at [1413, 753] on link "Prev" at bounding box center [1416, 766] width 28 height 18
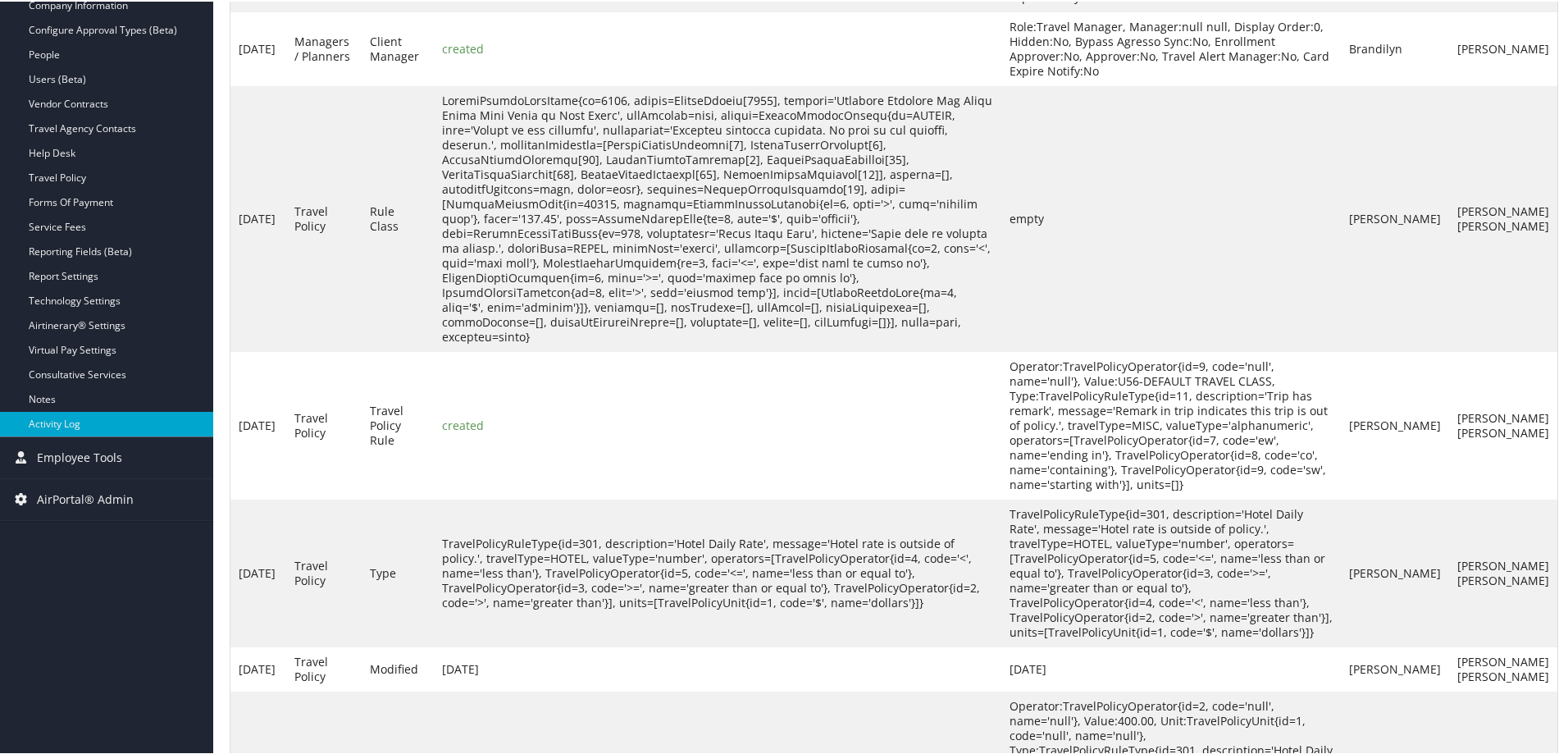
scroll to position [0, 0]
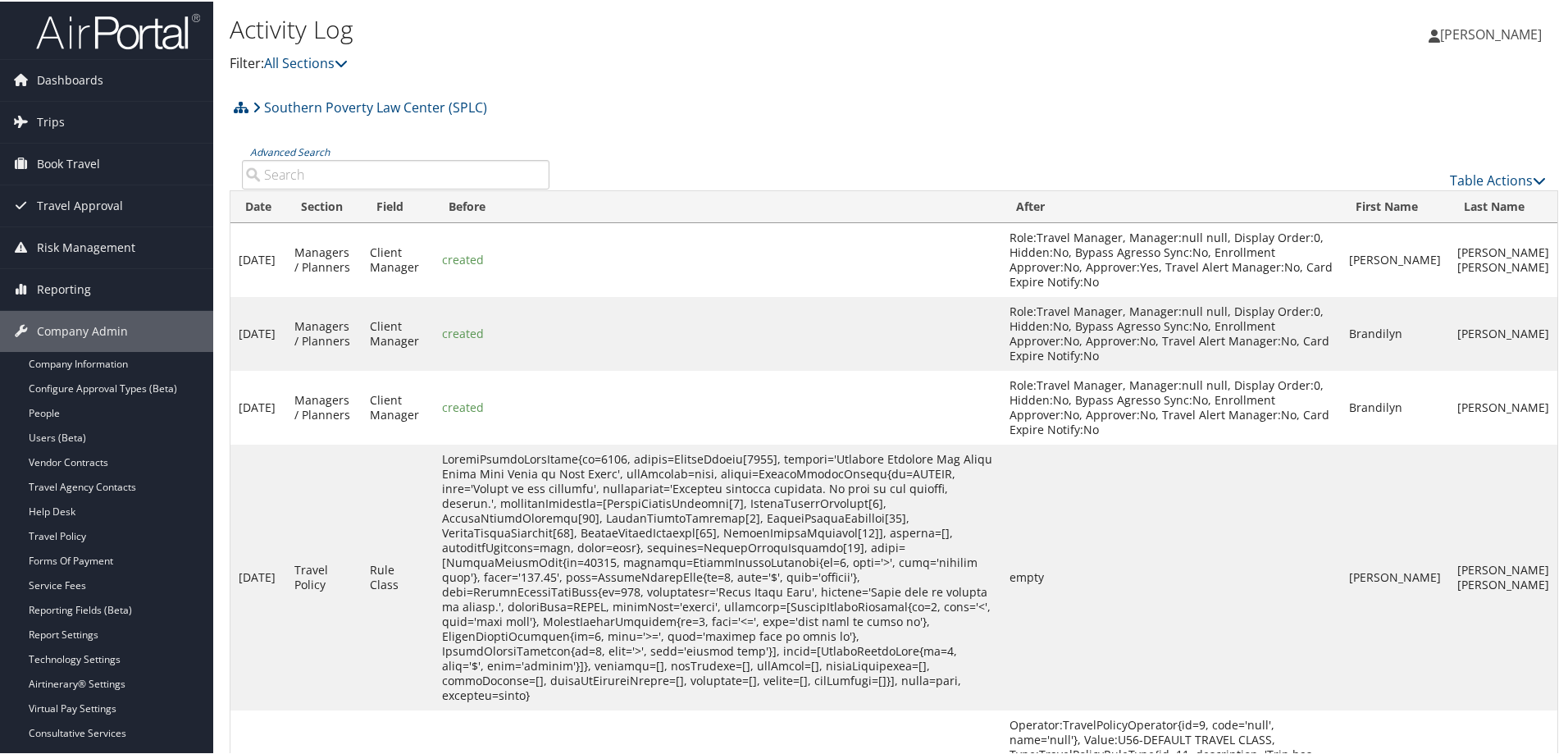
click at [393, 176] on input "Advanced Search" at bounding box center [396, 173] width 308 height 30
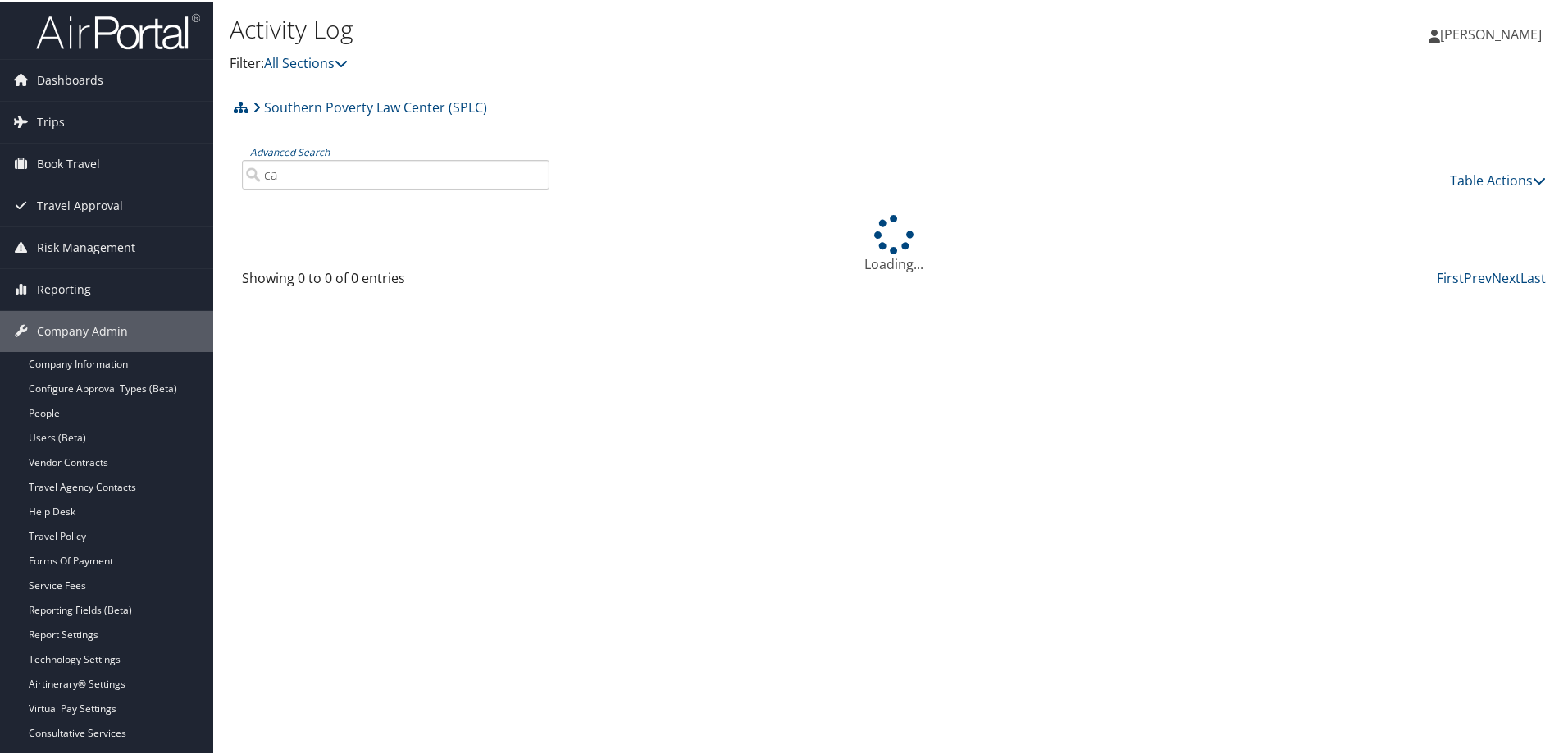
type input "c"
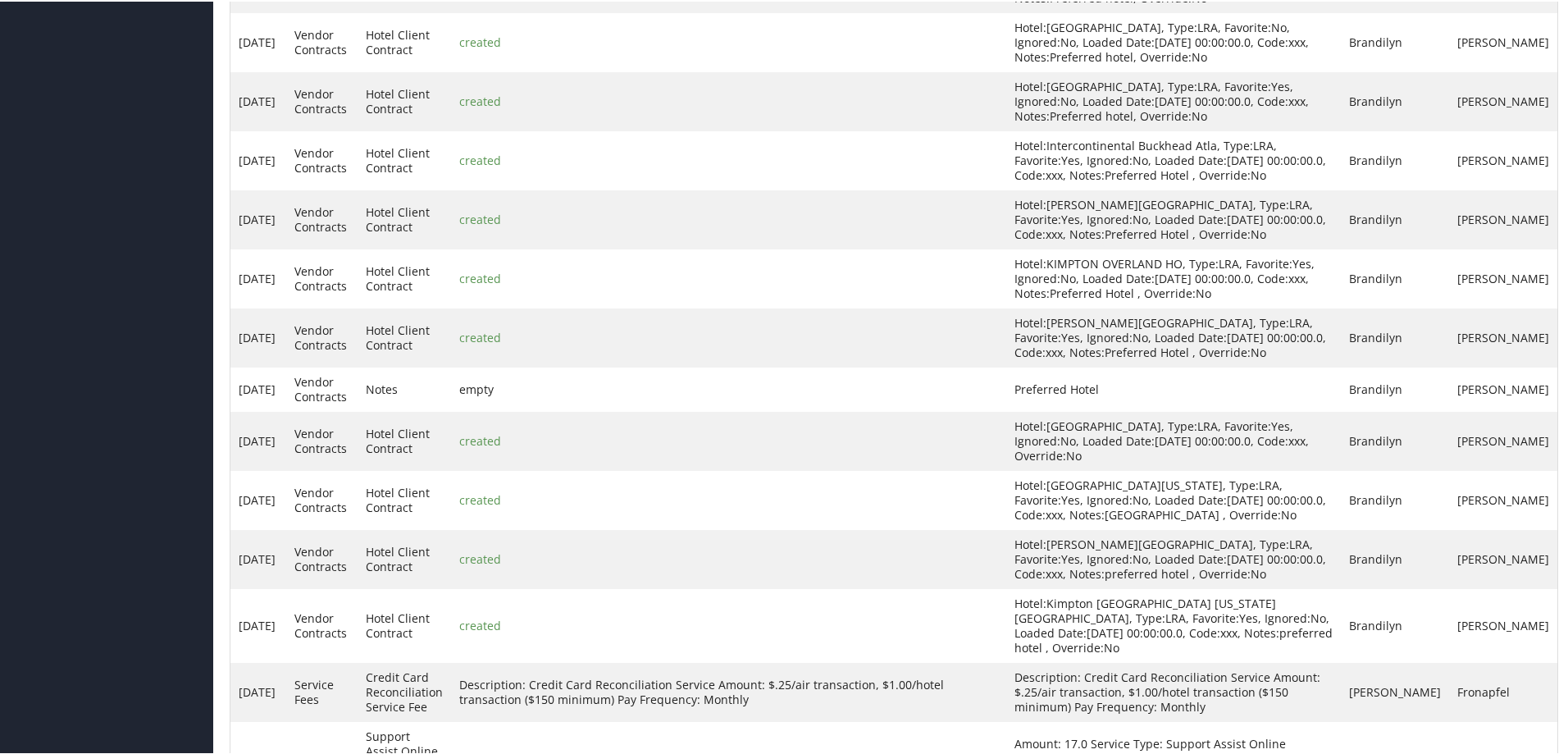
scroll to position [1750, 0]
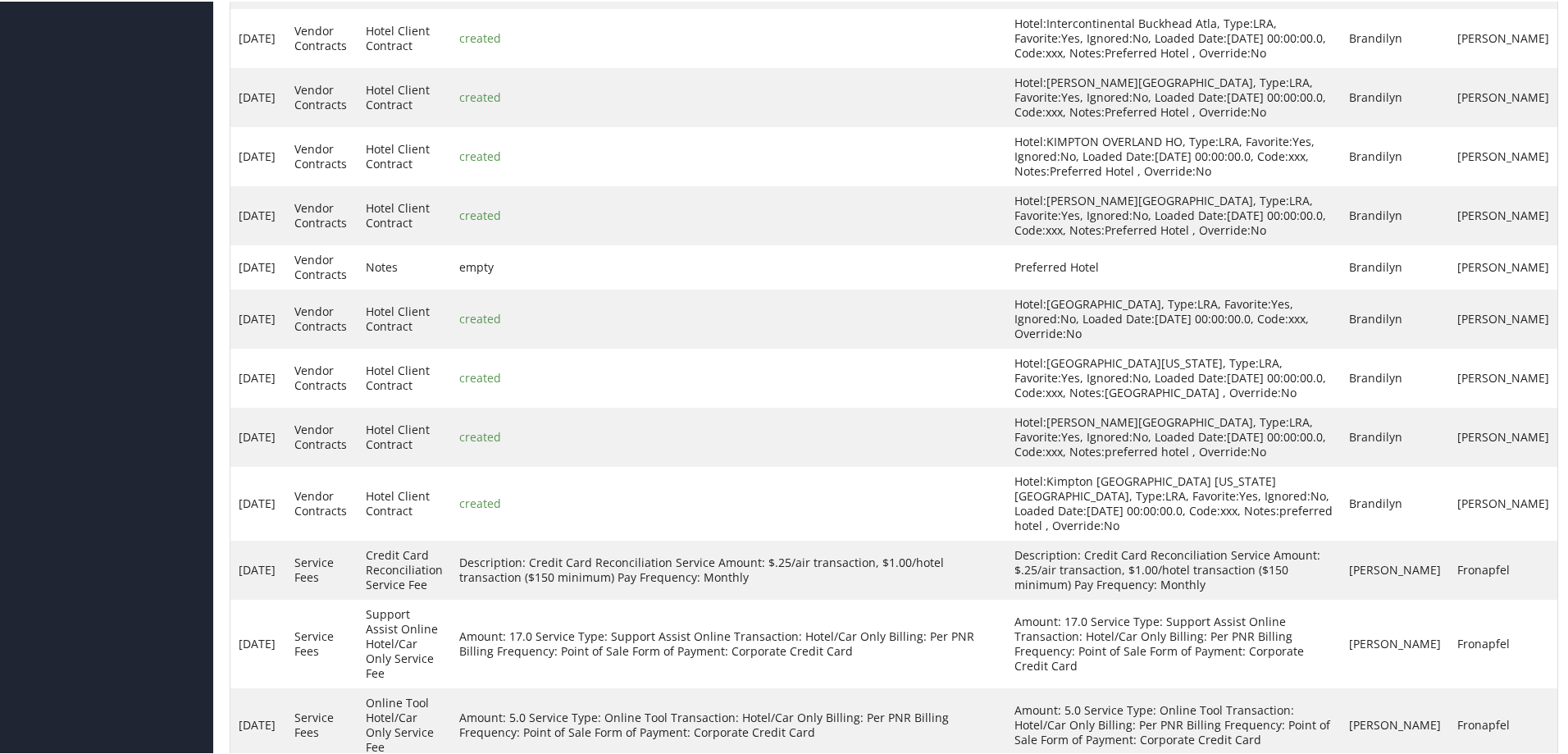
type input "hotel"
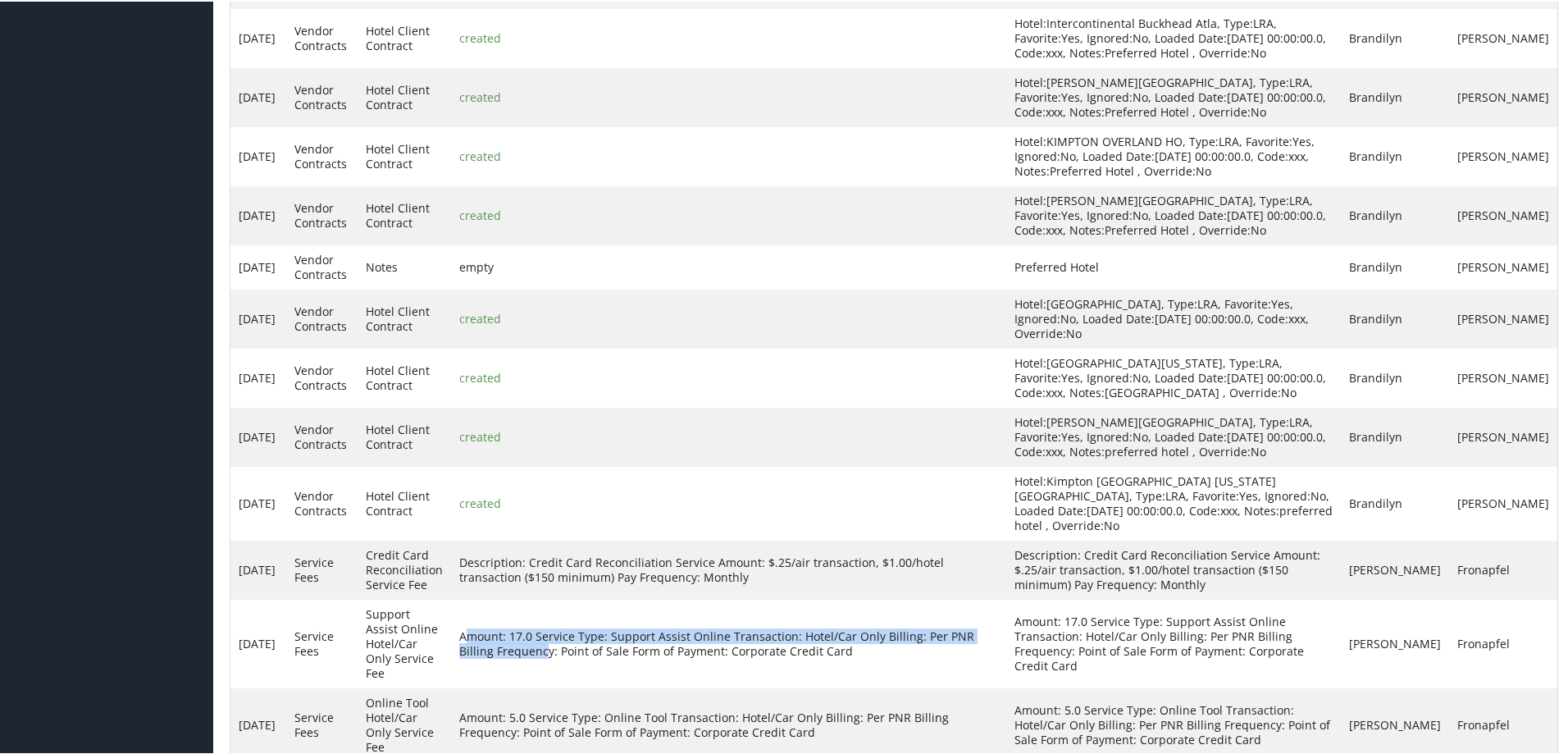
drag, startPoint x: 467, startPoint y: 520, endPoint x: 512, endPoint y: 533, distance: 46.8
click at [512, 598] on td "Amount: 17.0 Service Type: Support Assist Online Transaction: Hotel/Car Only Bi…" at bounding box center [728, 643] width 555 height 89
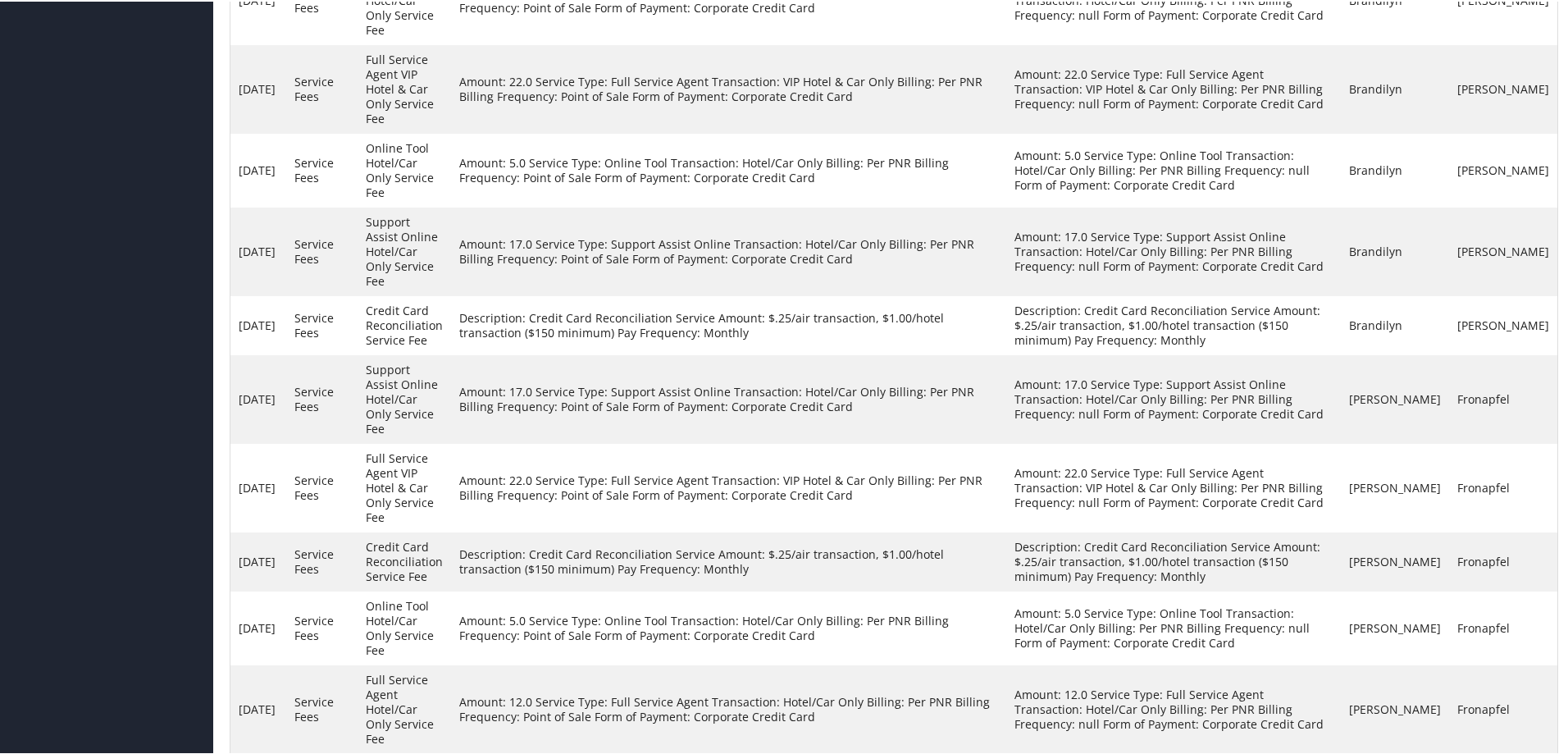
scroll to position [2734, 0]
drag, startPoint x: 470, startPoint y: 508, endPoint x: 555, endPoint y: 504, distance: 85.1
click at [555, 589] on td "Amount: 5.0 Service Type: Online Tool Transaction: Hotel/Car Only Billing: Per …" at bounding box center [728, 626] width 555 height 74
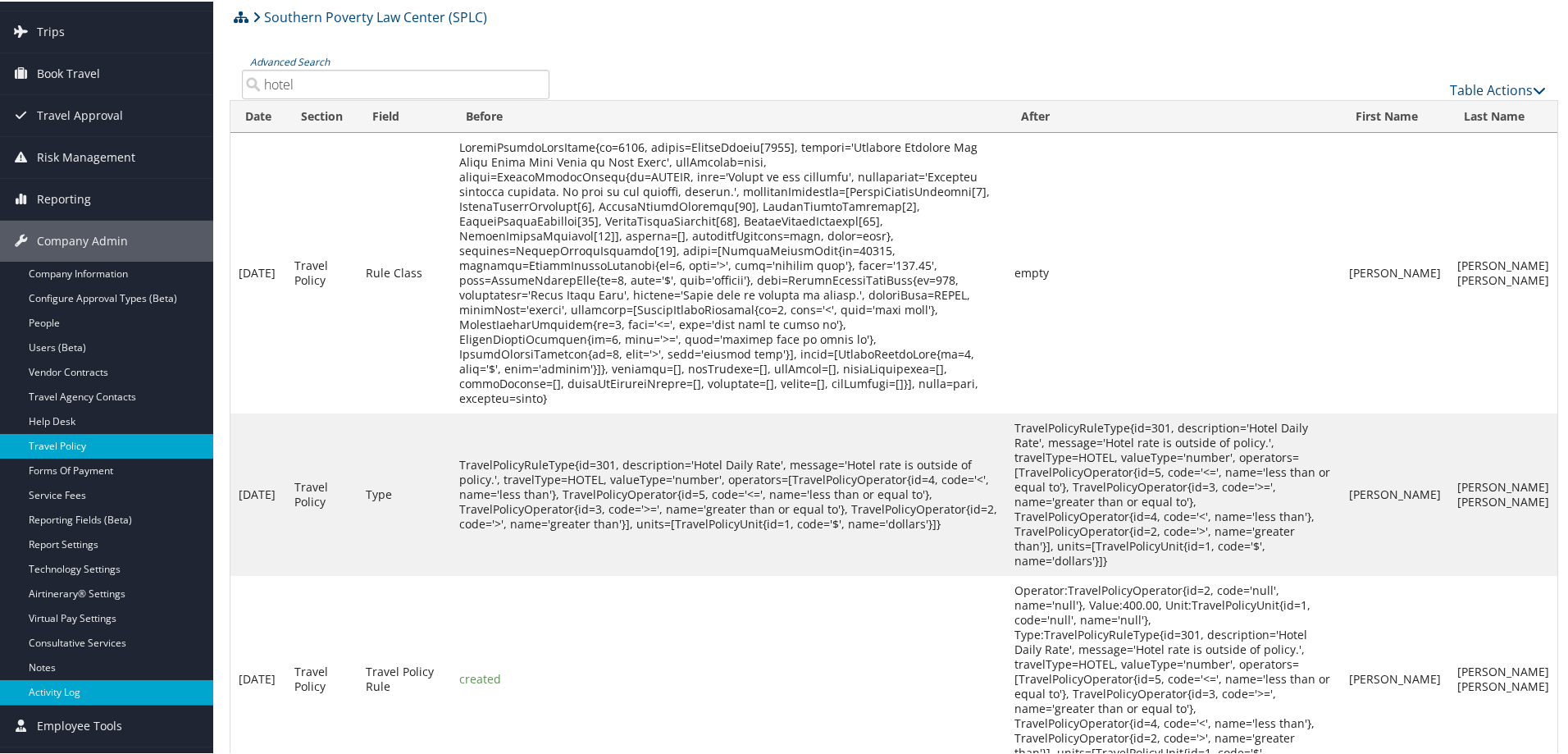
scroll to position [0, 0]
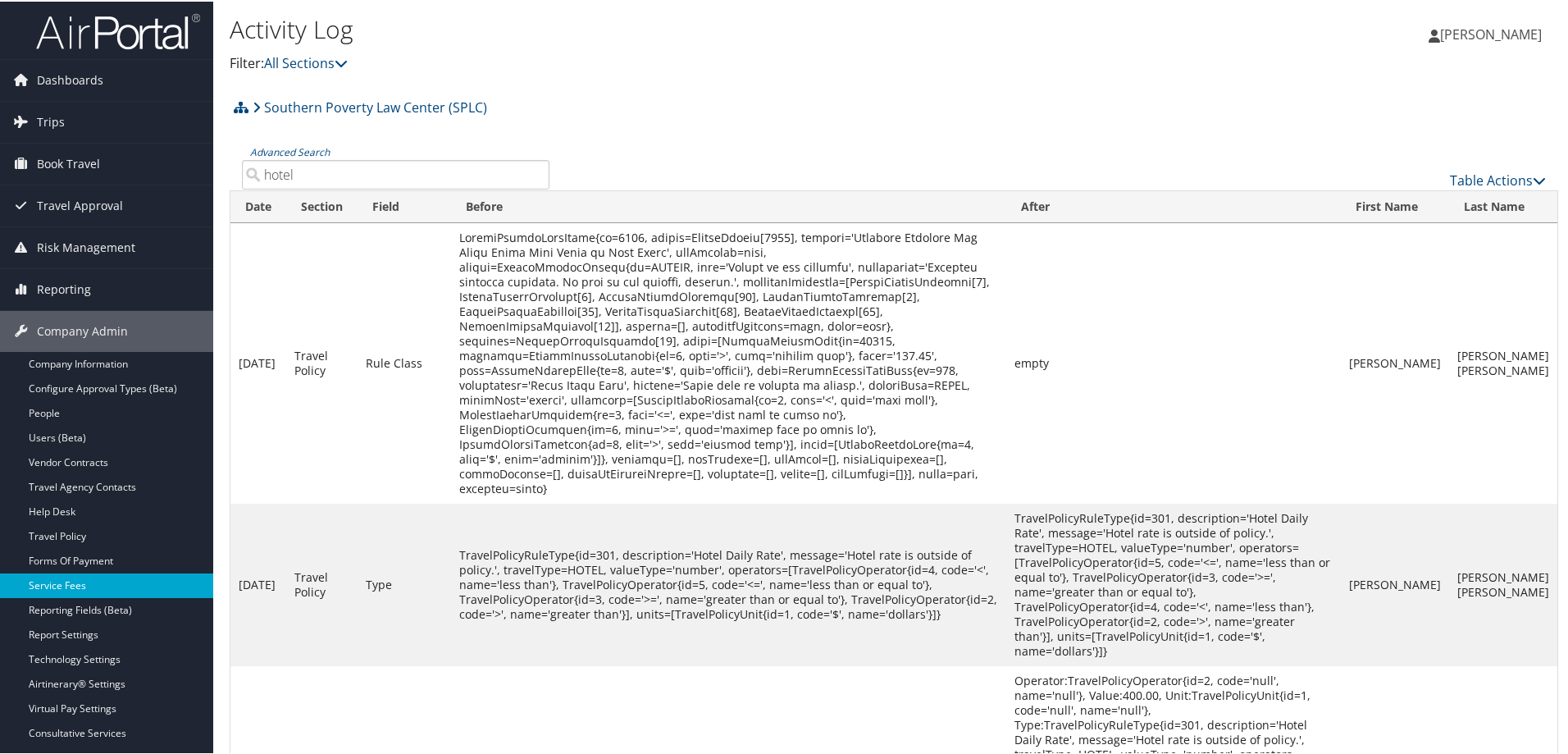
click at [74, 582] on link "Service Fees" at bounding box center [106, 584] width 213 height 25
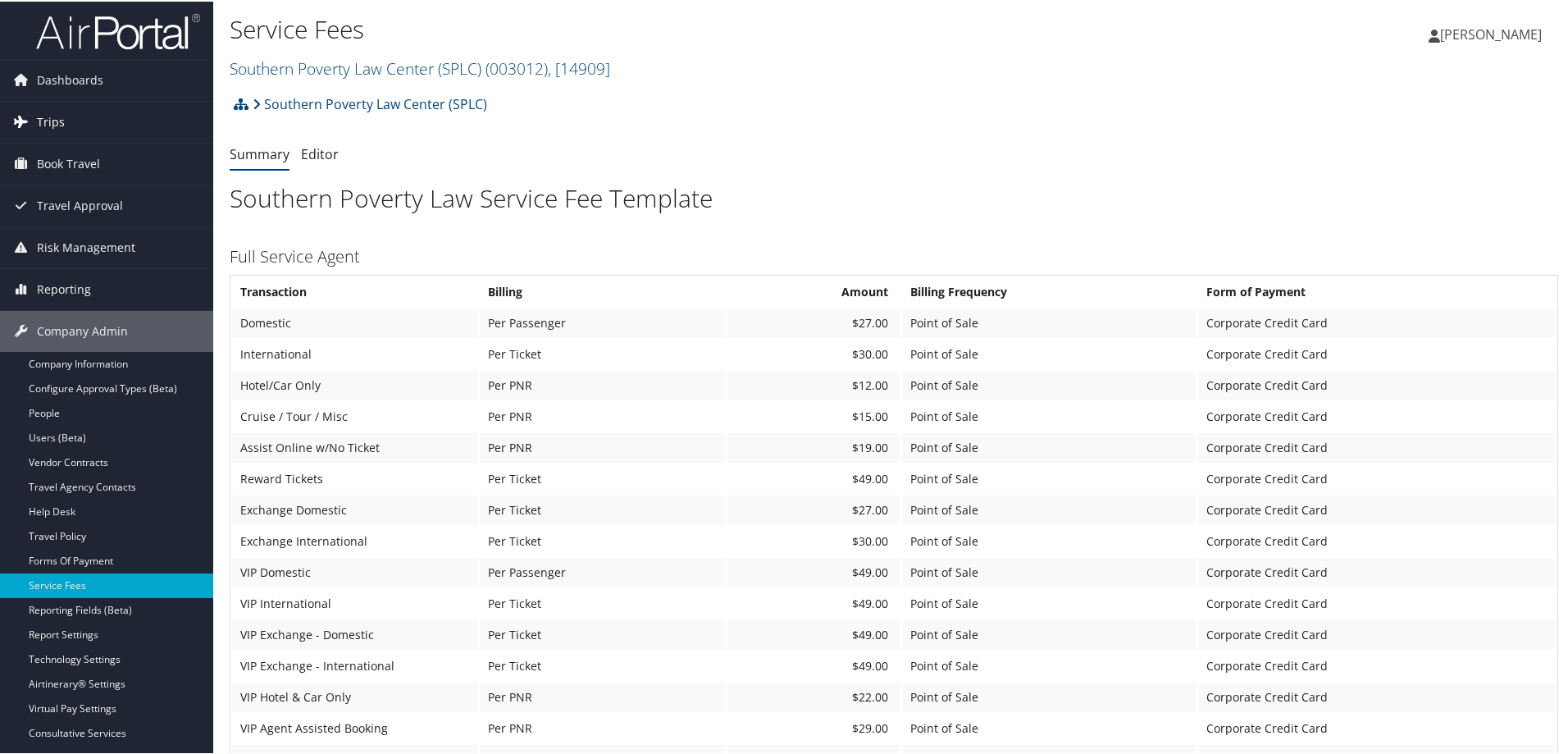
click at [41, 123] on span "Trips" at bounding box center [51, 121] width 28 height 41
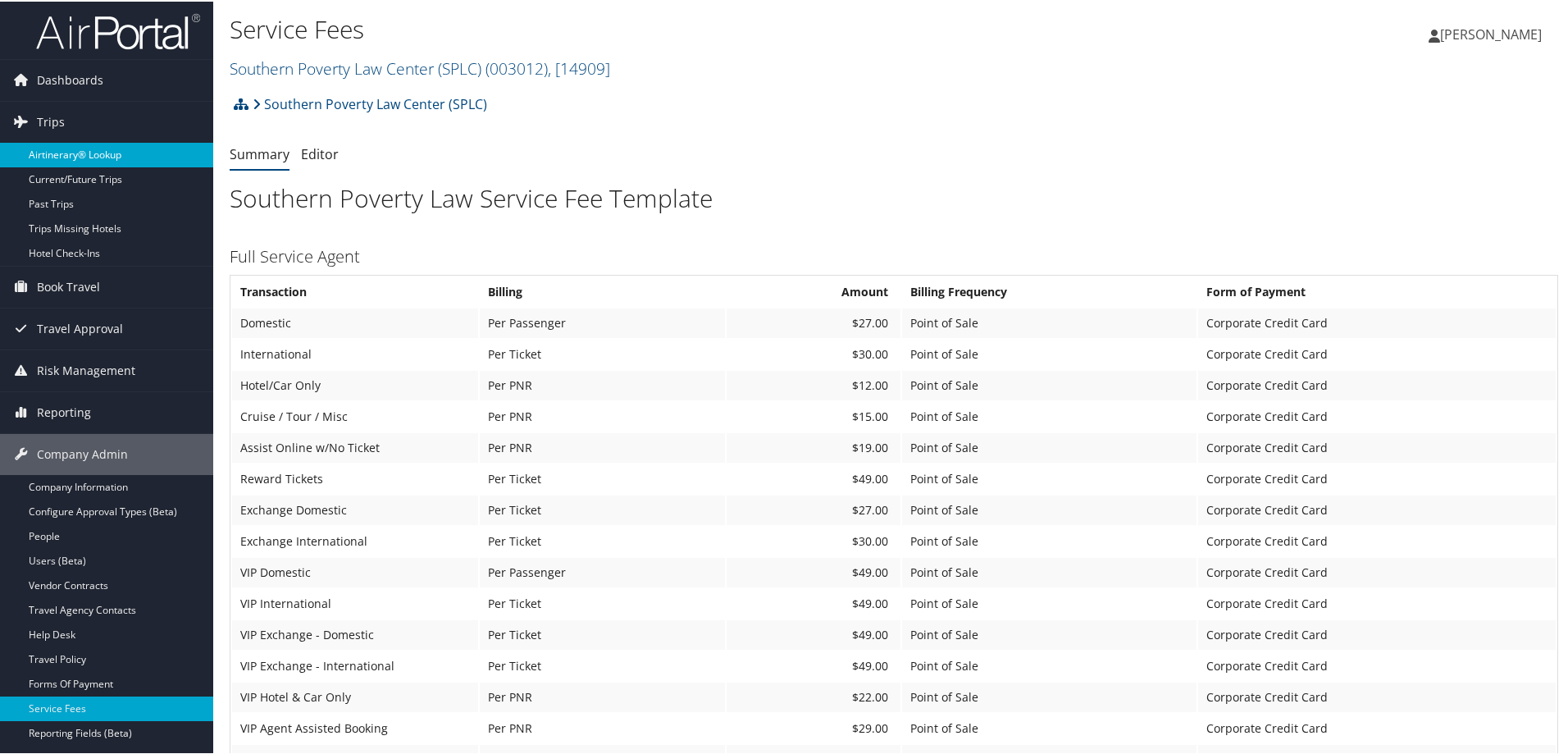
click at [50, 155] on link "Airtinerary® Lookup" at bounding box center [106, 153] width 213 height 25
